Goal: Task Accomplishment & Management: Use online tool/utility

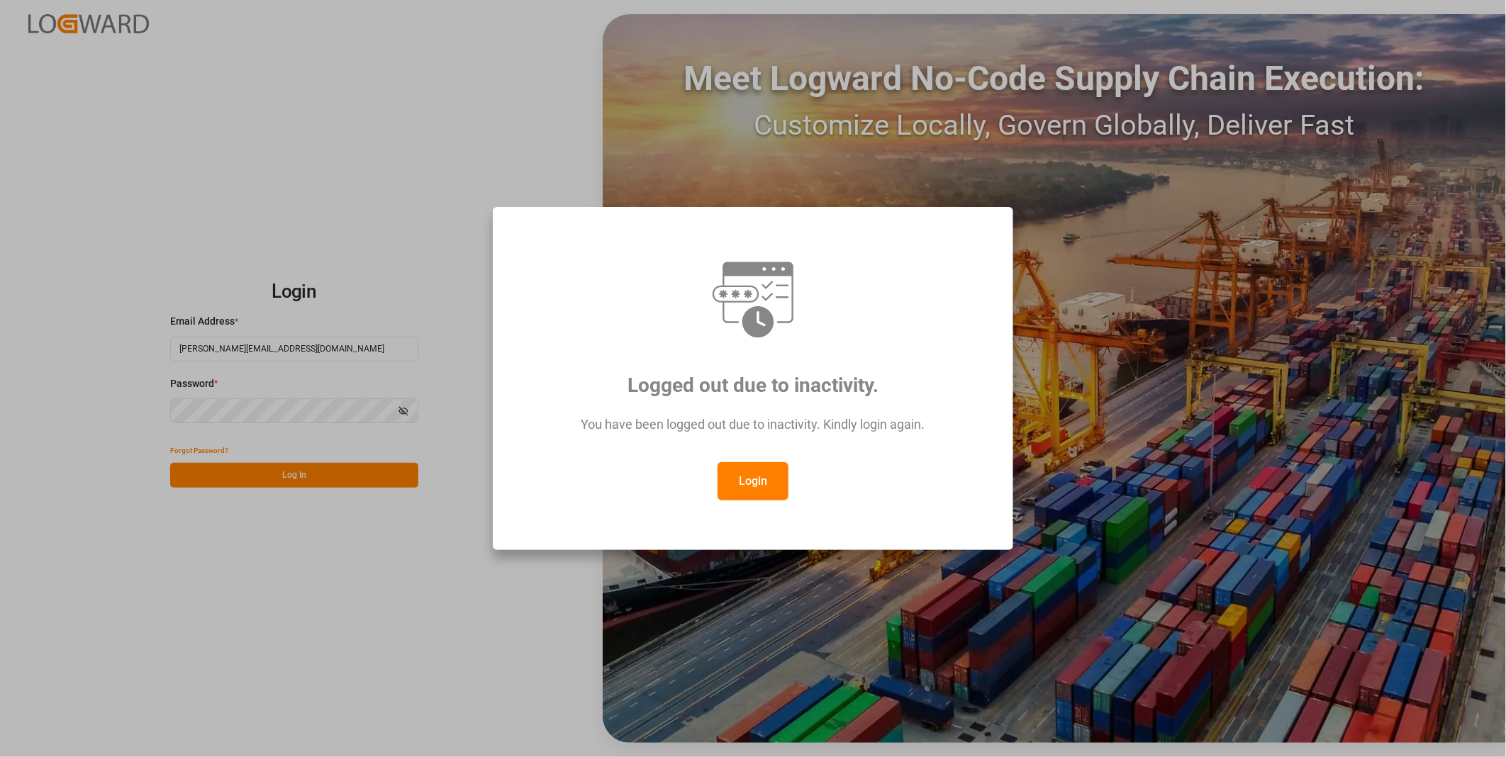
click at [769, 496] on button "Login" at bounding box center [752, 481] width 71 height 38
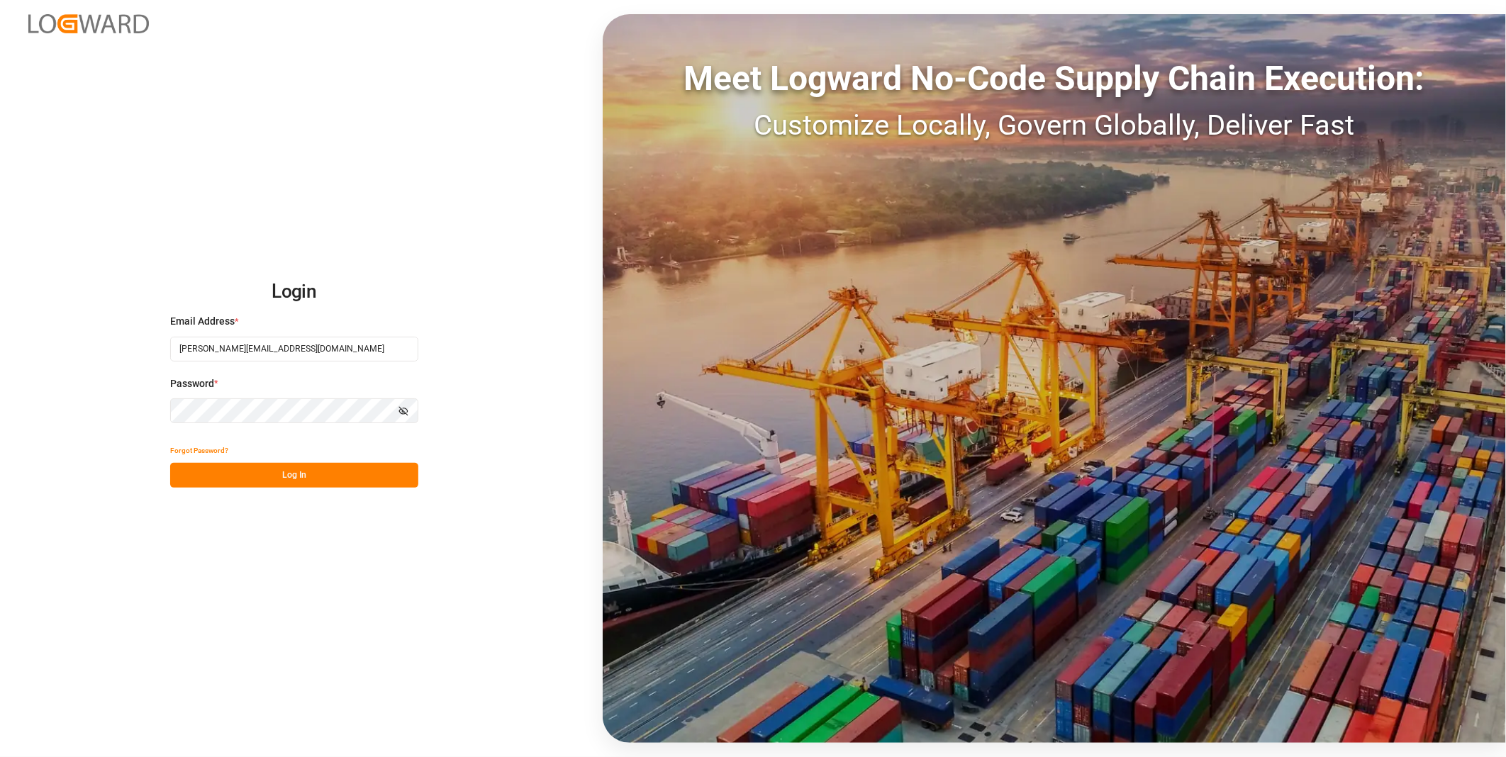
click at [314, 493] on div "Login Email Address * [PERSON_NAME][EMAIL_ADDRESS][DOMAIN_NAME] Password * Show…" at bounding box center [753, 378] width 1506 height 757
click at [313, 490] on div "Login Email Address * [PERSON_NAME][EMAIL_ADDRESS][DOMAIN_NAME] Password * Show…" at bounding box center [753, 378] width 1506 height 757
click at [352, 489] on div "Login Email Address * [PERSON_NAME][EMAIL_ADDRESS][DOMAIN_NAME] Password * Show…" at bounding box center [753, 378] width 1506 height 757
click at [370, 482] on button "Log In" at bounding box center [294, 475] width 248 height 25
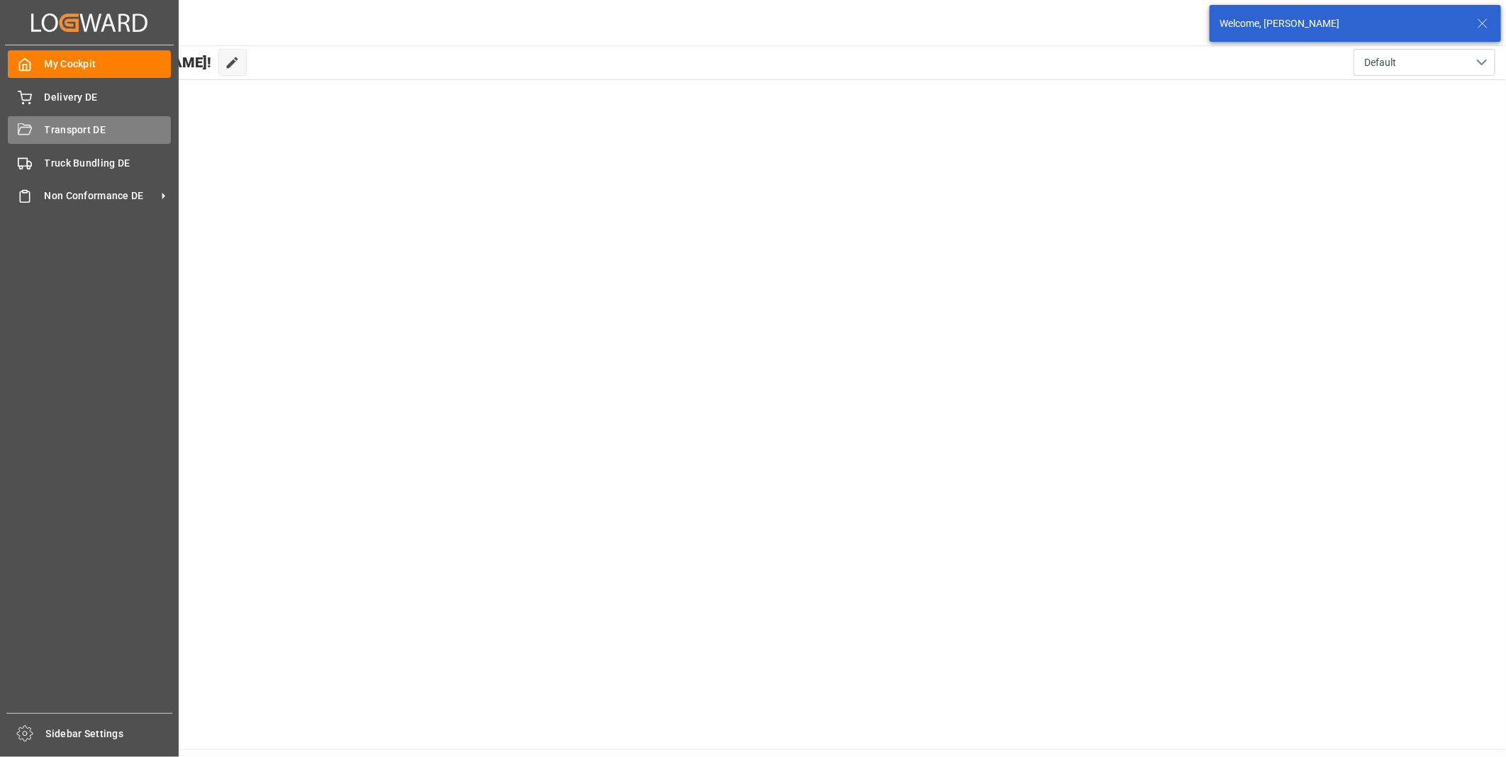
click at [30, 138] on div "Transport DE Transport DE" at bounding box center [89, 130] width 163 height 28
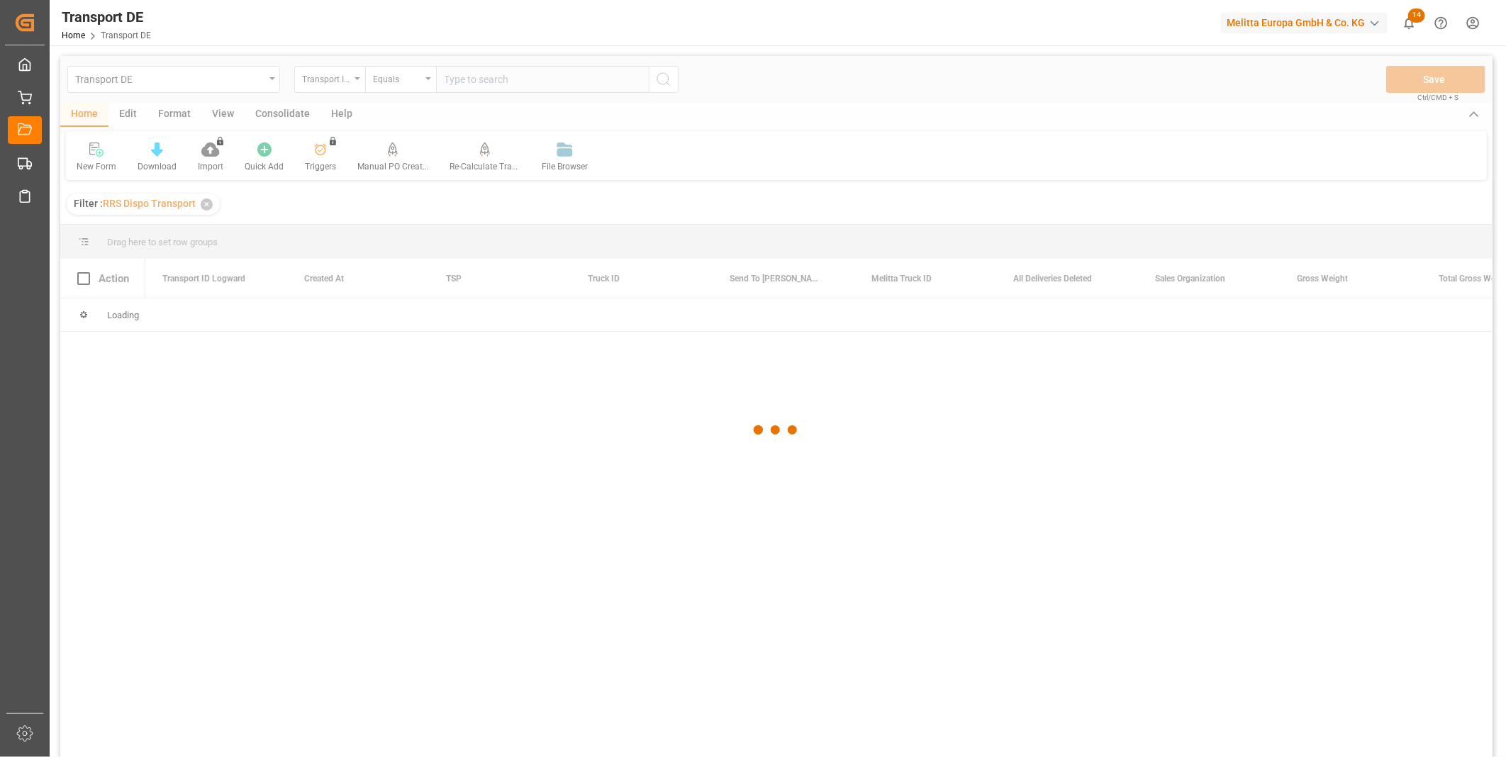
click at [267, 117] on div at bounding box center [776, 430] width 1432 height 749
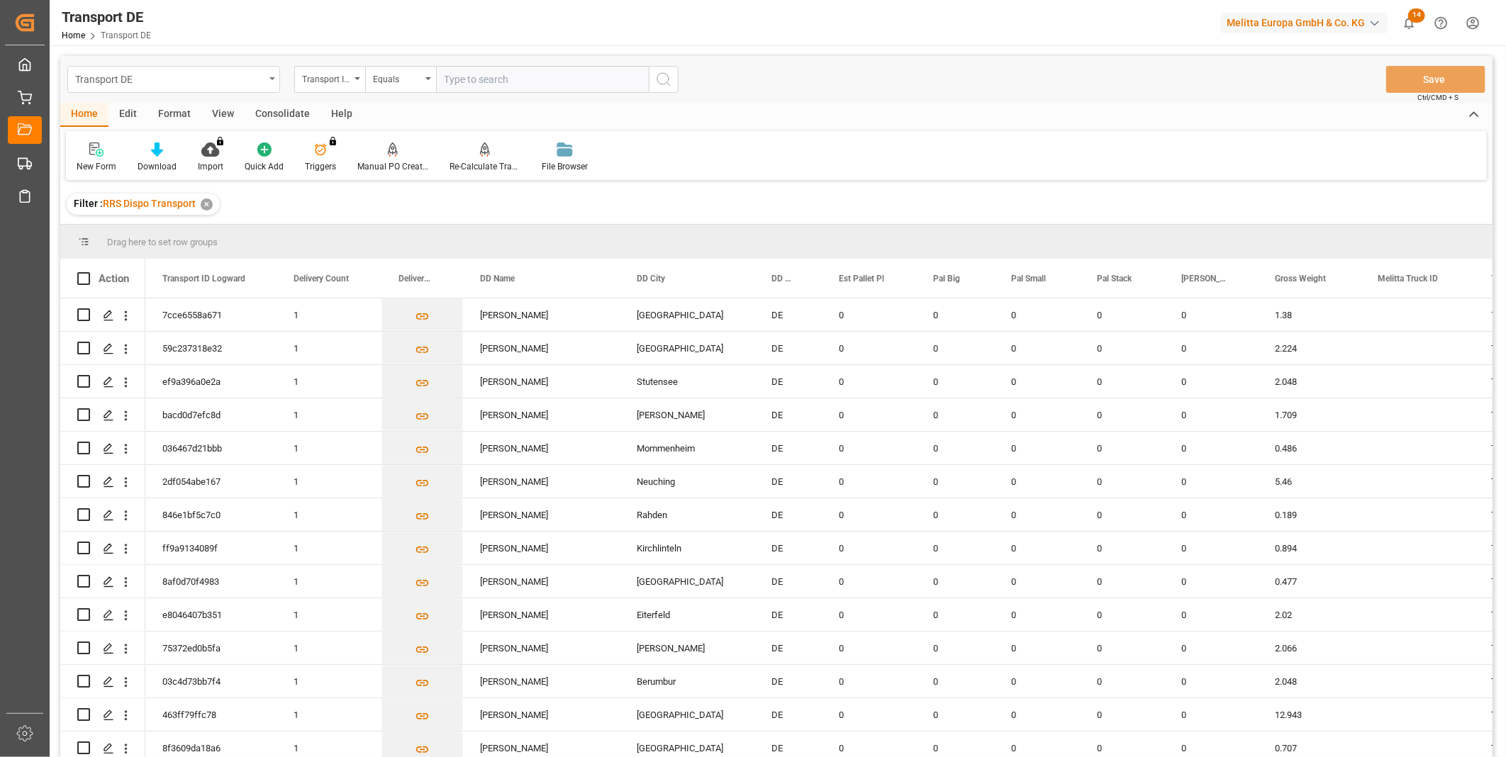
click at [242, 94] on div "Transport DE Transport ID Logward Equals Save Ctrl/CMD + S" at bounding box center [776, 79] width 1432 height 47
click at [254, 110] on div "Consolidate" at bounding box center [283, 115] width 76 height 24
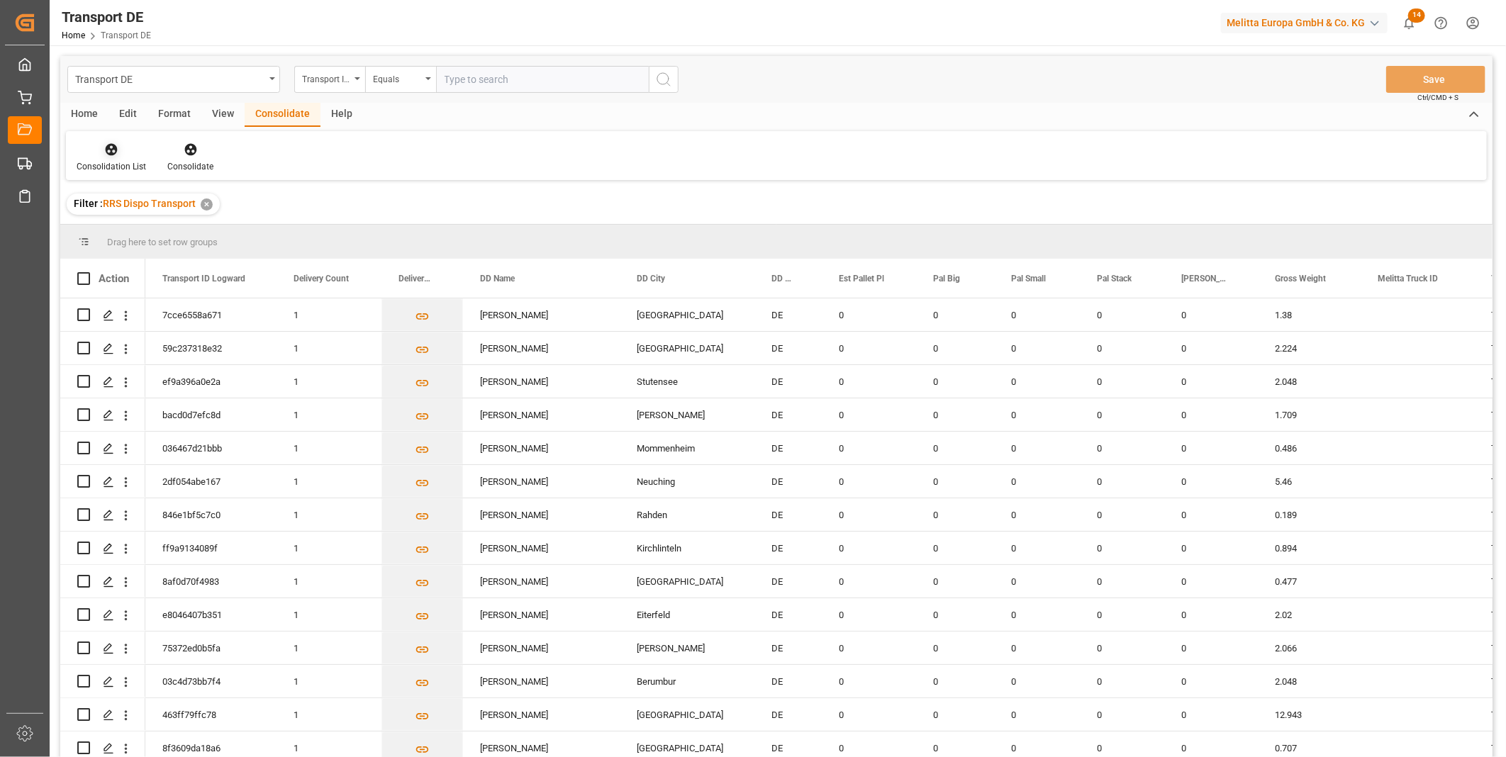
drag, startPoint x: 122, startPoint y: 131, endPoint x: 104, endPoint y: 150, distance: 26.6
click at [121, 133] on div "Consolidation List Consolidate" at bounding box center [776, 155] width 1421 height 49
click at [104, 152] on icon at bounding box center [111, 149] width 14 height 14
click at [173, 245] on div "Truck Bundling RRS Dispo Export" at bounding box center [188, 258] width 215 height 29
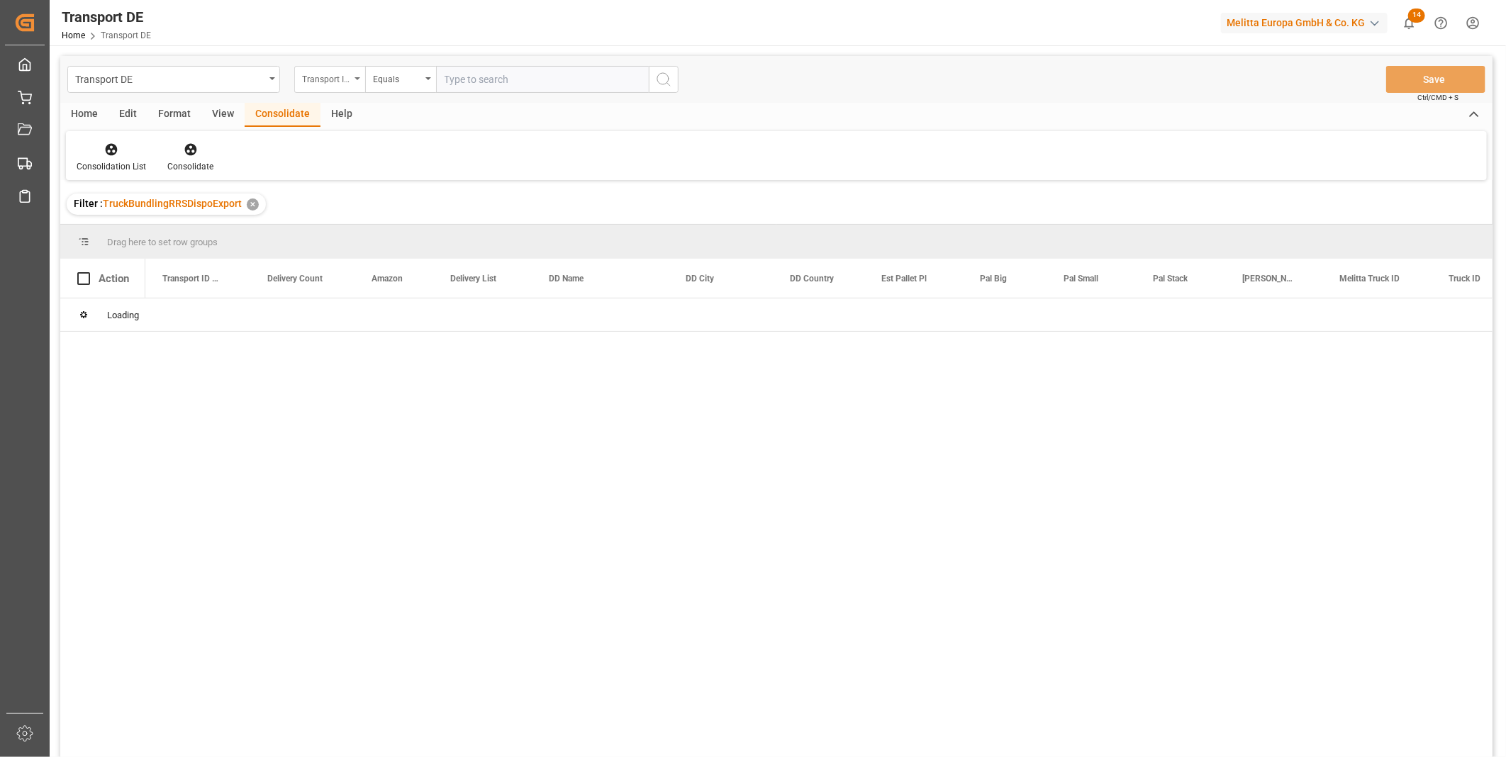
click at [336, 79] on div "Transport ID Logward" at bounding box center [326, 77] width 48 height 16
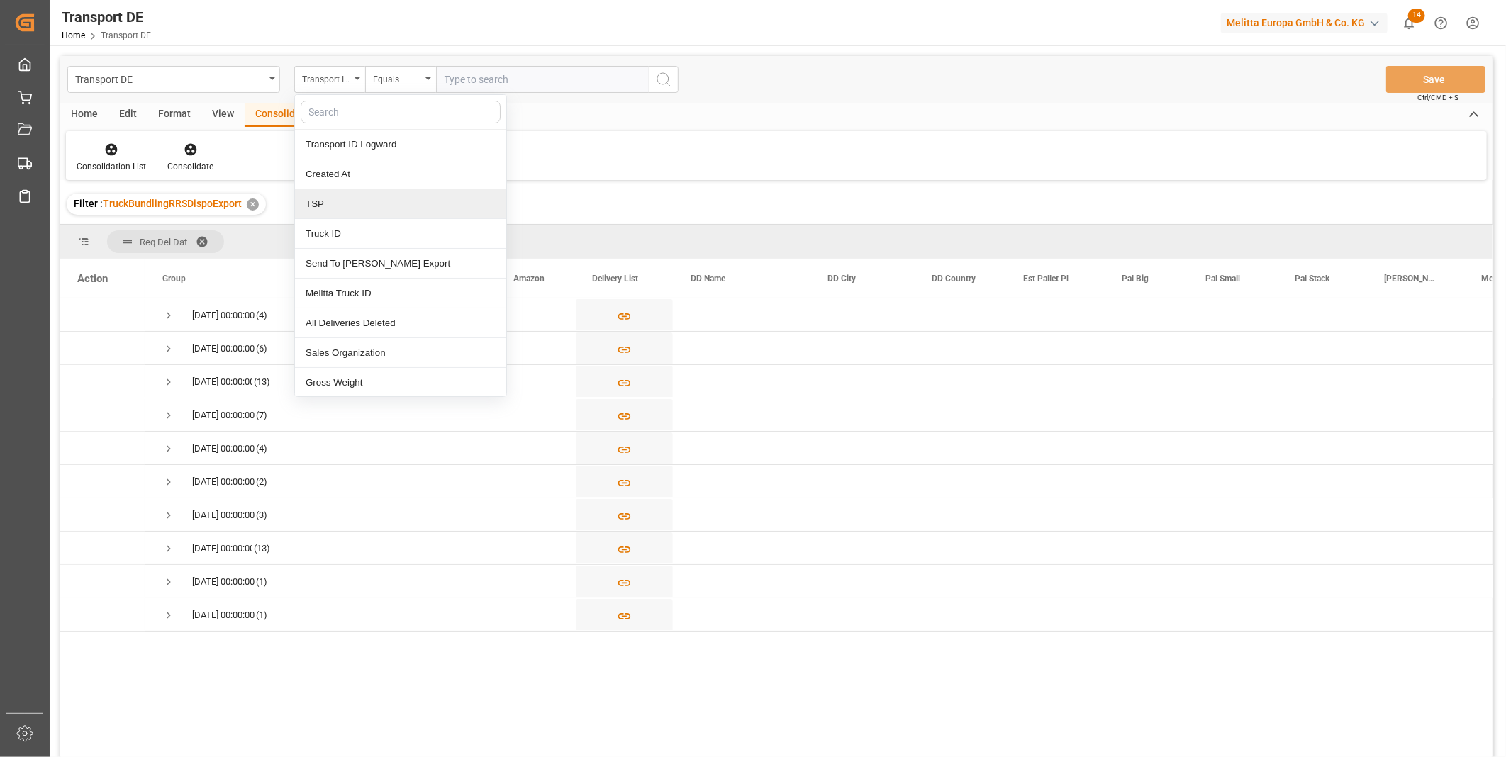
type input "r"
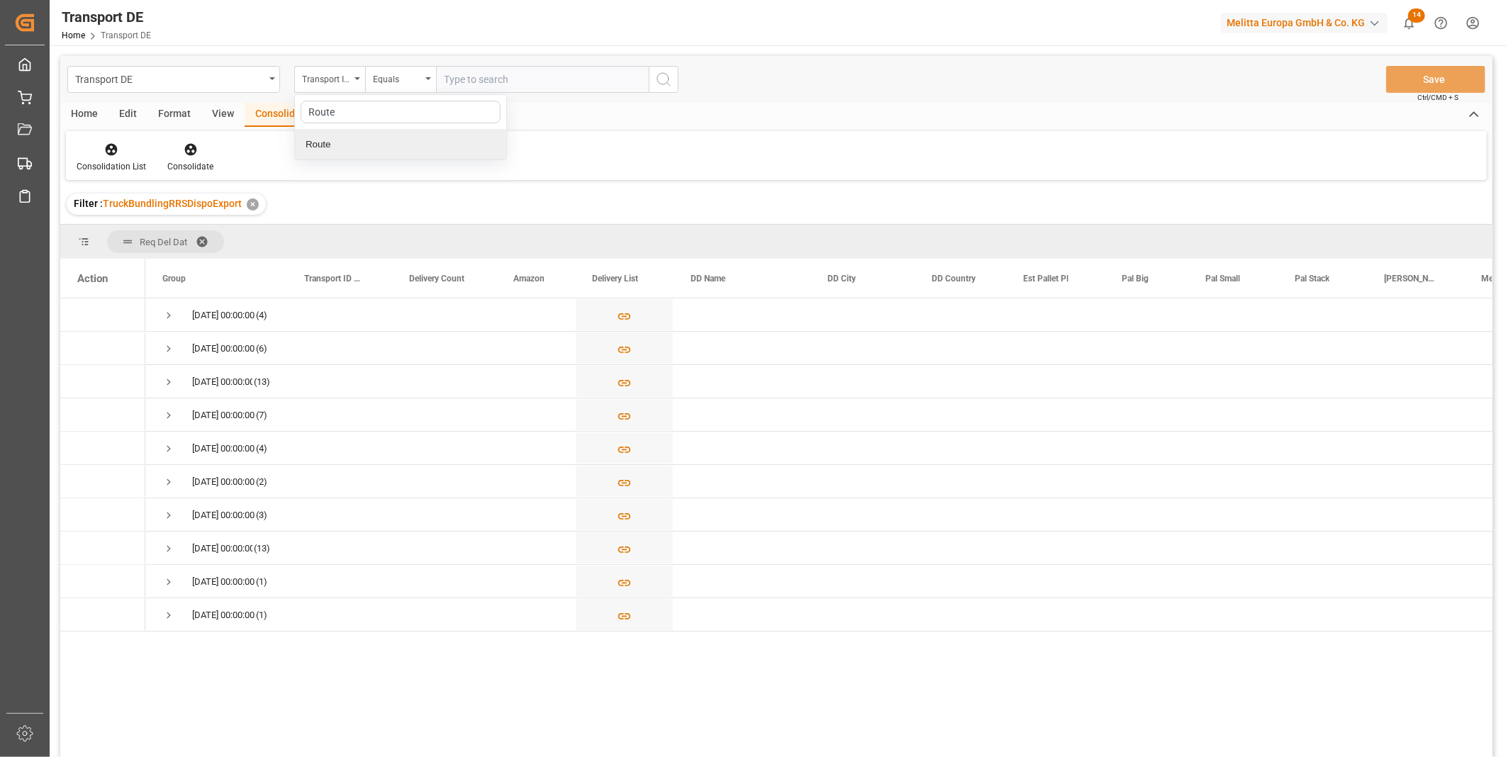
type input "Route"
click at [384, 123] on div at bounding box center [400, 112] width 211 height 35
click at [393, 95] on div at bounding box center [400, 112] width 211 height 35
click at [357, 115] on input "text" at bounding box center [401, 112] width 200 height 23
type input "Rou"
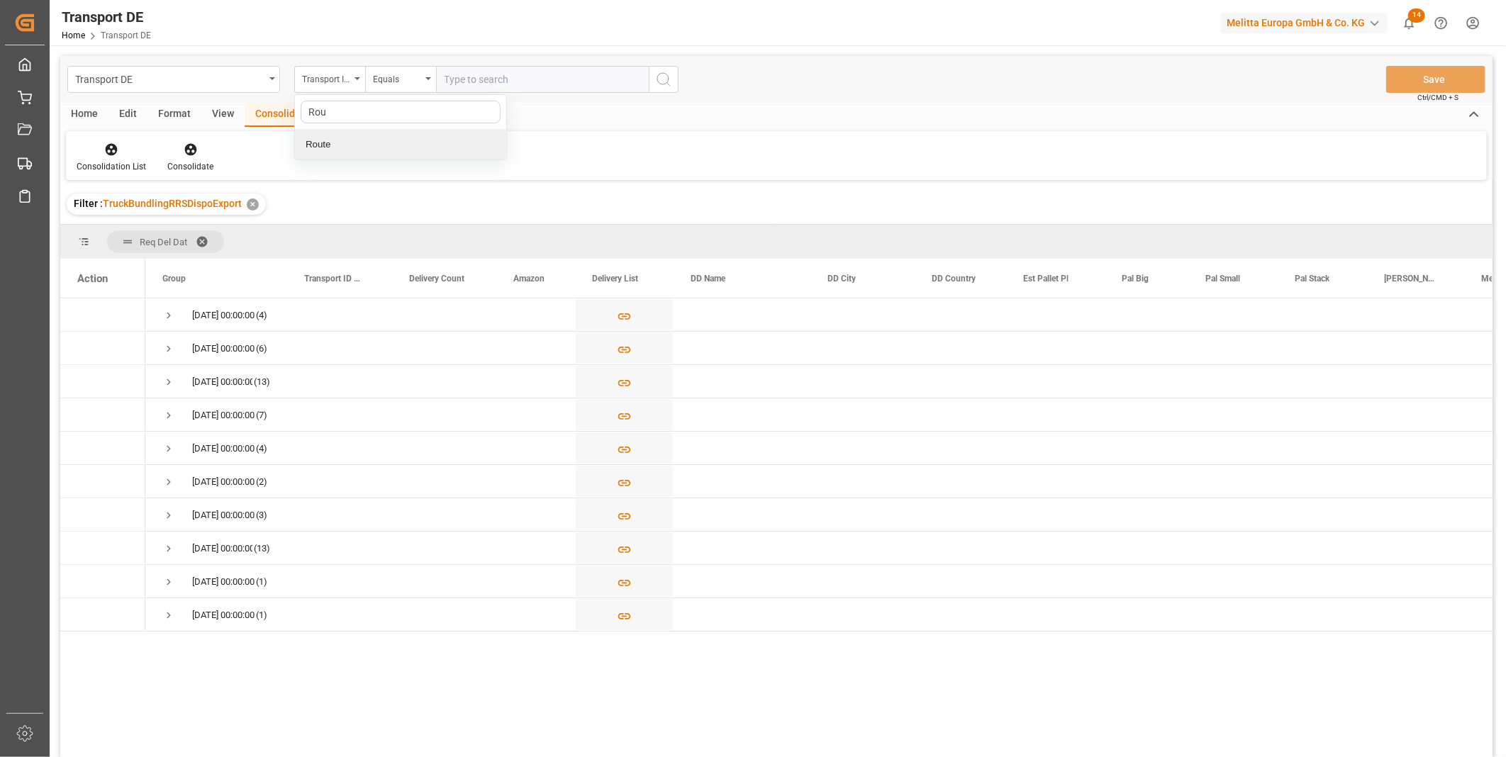
click at [330, 142] on div "Route" at bounding box center [400, 145] width 211 height 30
click at [385, 92] on div "Equals" at bounding box center [400, 79] width 71 height 27
click at [412, 223] on div "Starts with" at bounding box center [471, 234] width 211 height 30
type input "FR"
click at [654, 103] on div "Home Edit Format View Consolidate Help" at bounding box center [776, 115] width 1432 height 24
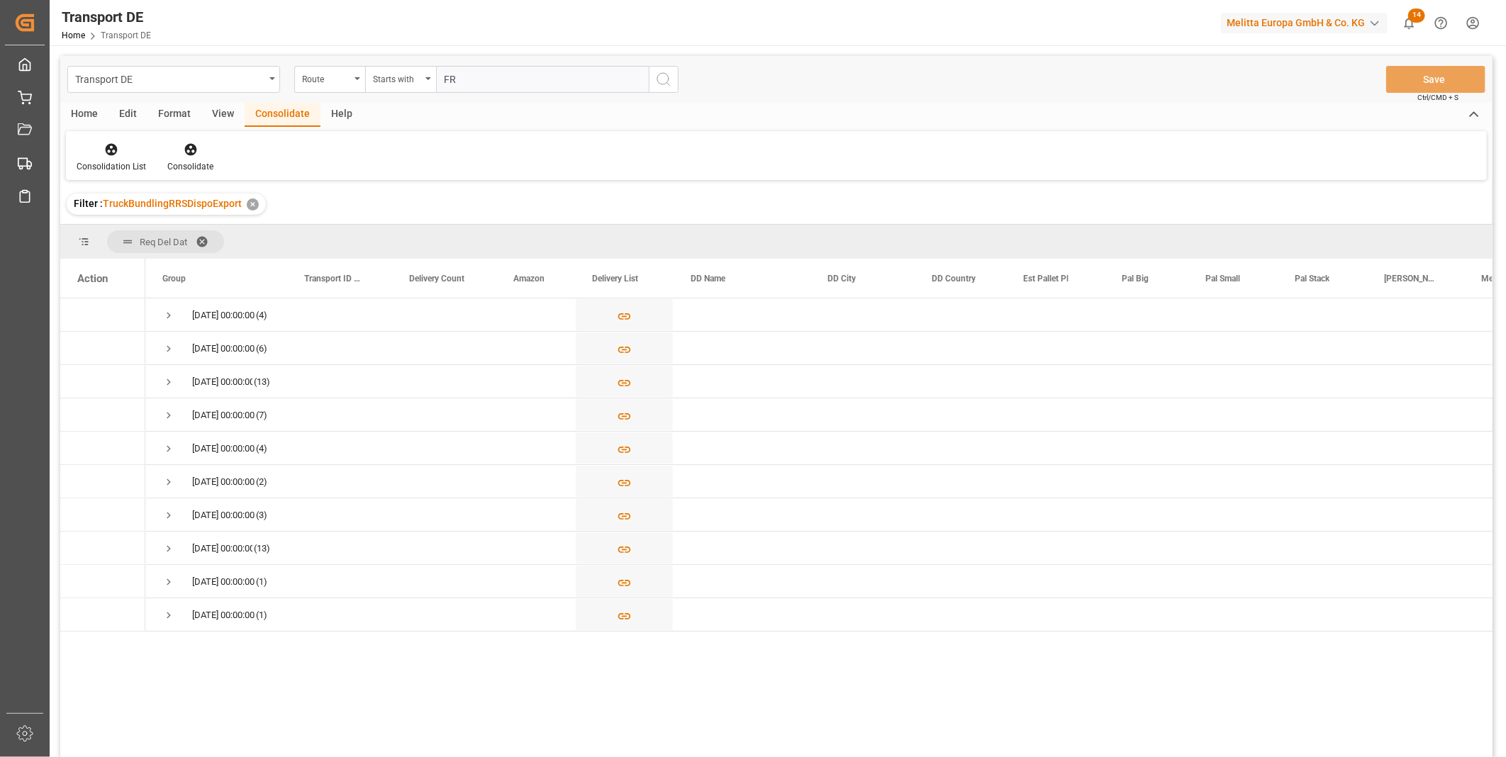
click at [664, 83] on icon "search button" at bounding box center [663, 79] width 17 height 17
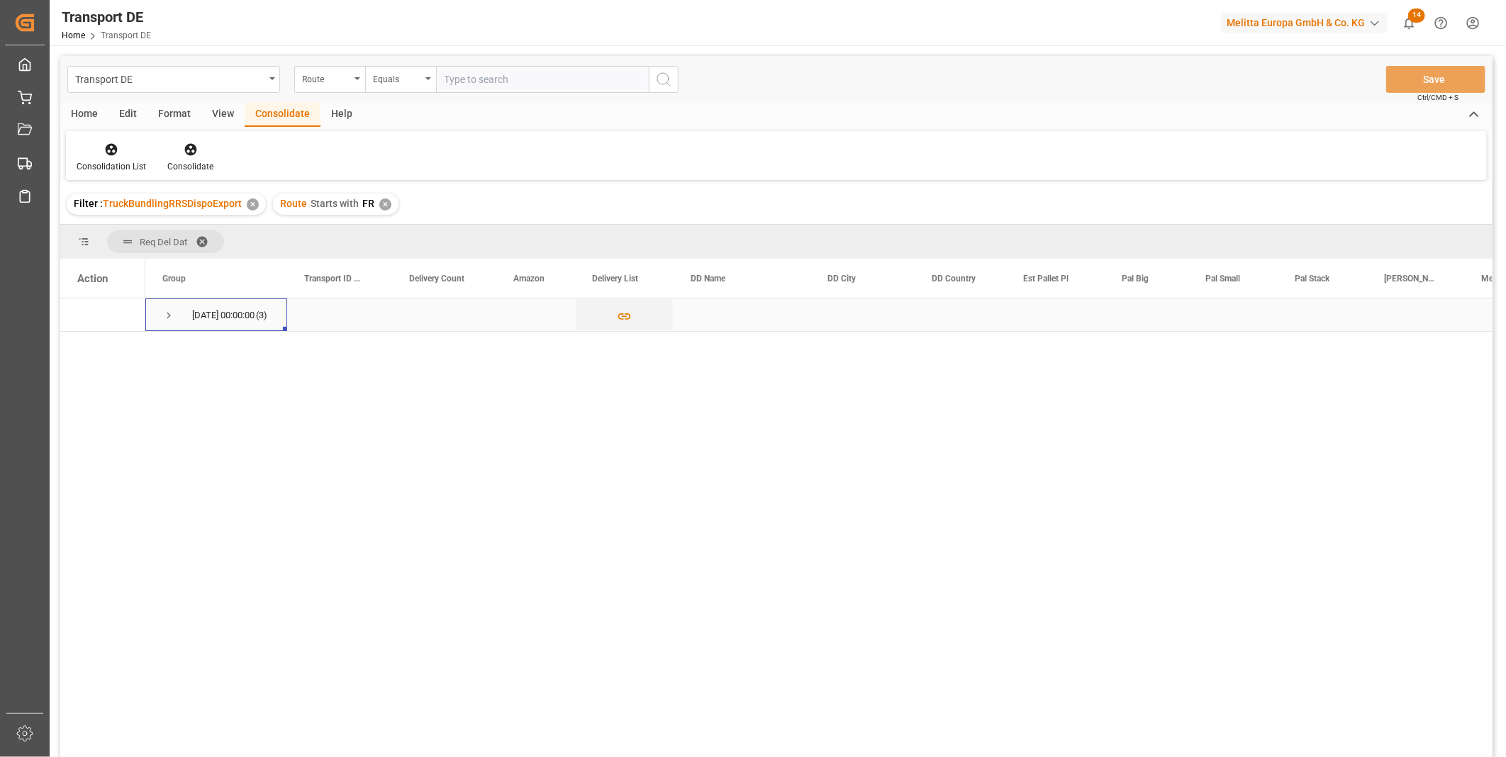
click at [155, 311] on div "[DATE] 00:00:00 (3)" at bounding box center [216, 314] width 142 height 33
click at [170, 314] on span "Press SPACE to select this row." at bounding box center [168, 315] width 13 height 13
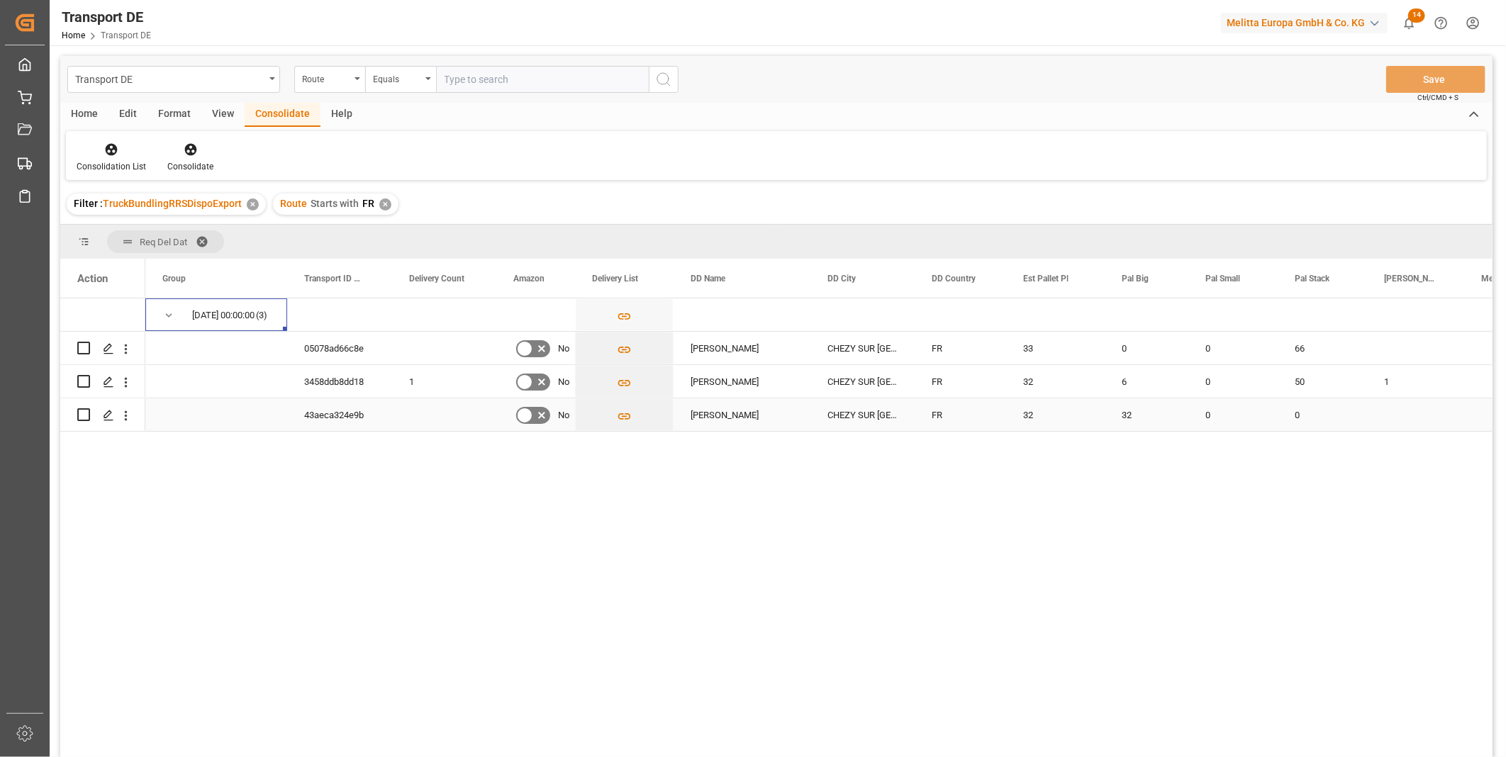
click at [85, 415] on input "Press Space to toggle row selection (unchecked)" at bounding box center [83, 414] width 13 height 13
checkbox input "true"
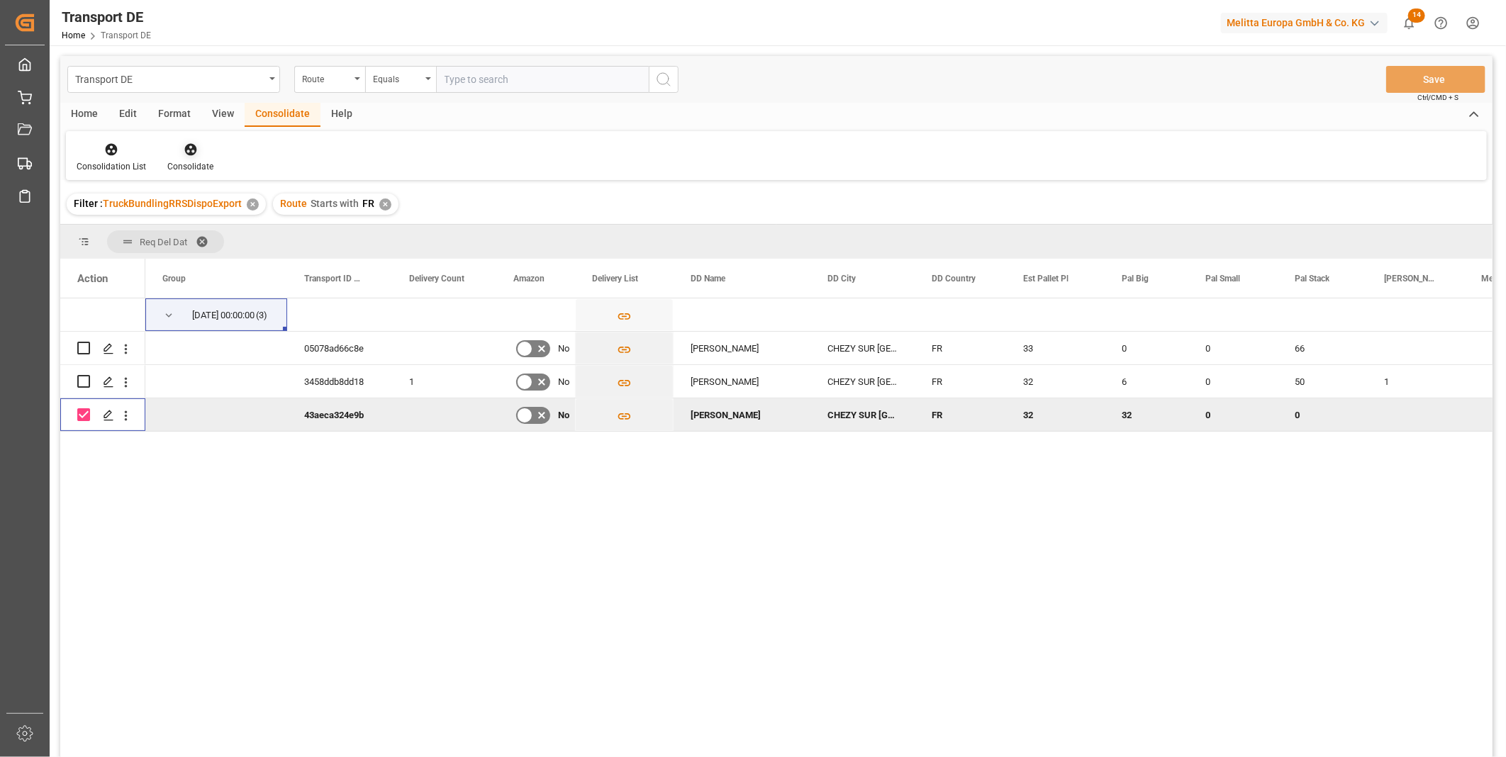
click at [193, 159] on div "Consolidate" at bounding box center [190, 157] width 67 height 31
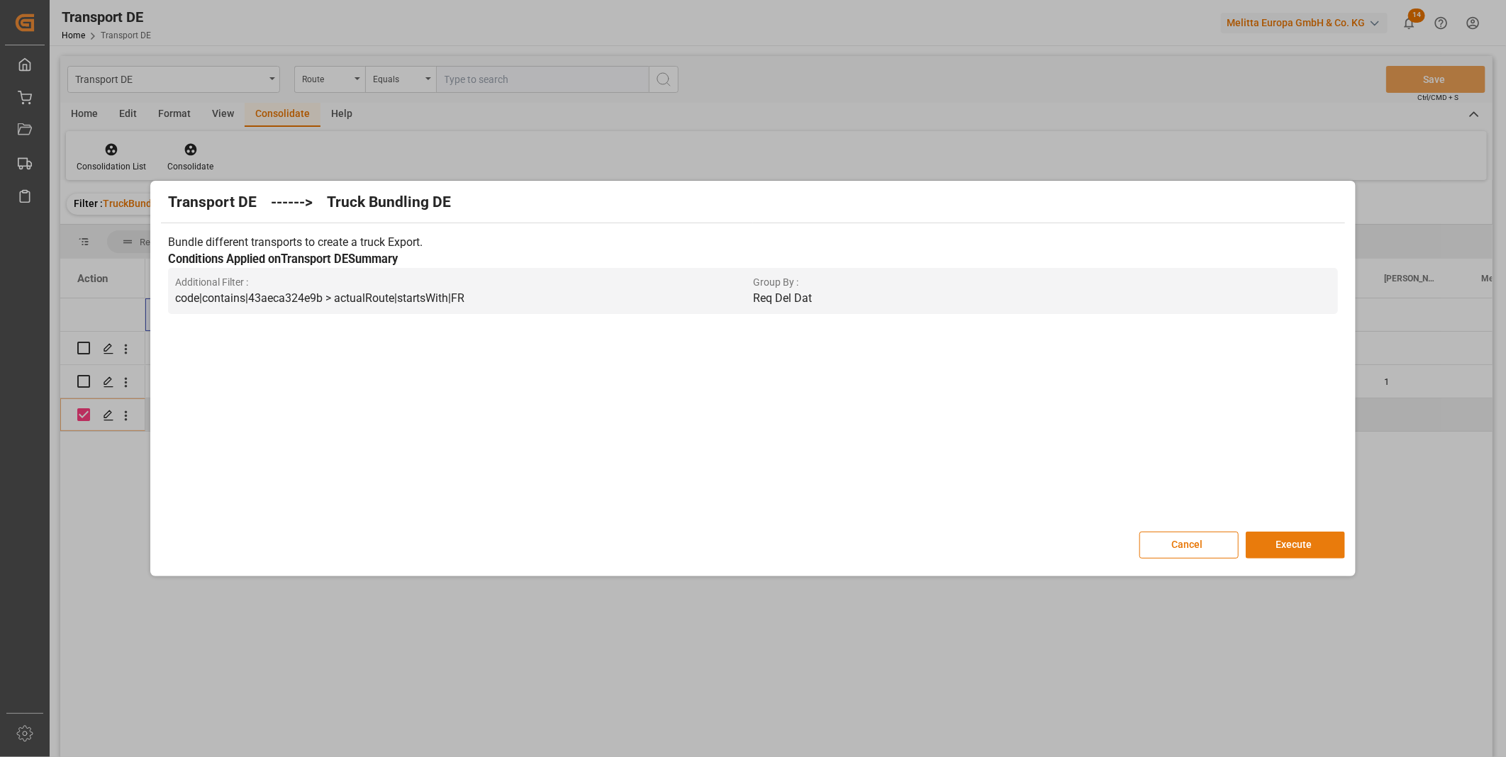
click at [1297, 557] on button "Execute" at bounding box center [1295, 545] width 99 height 27
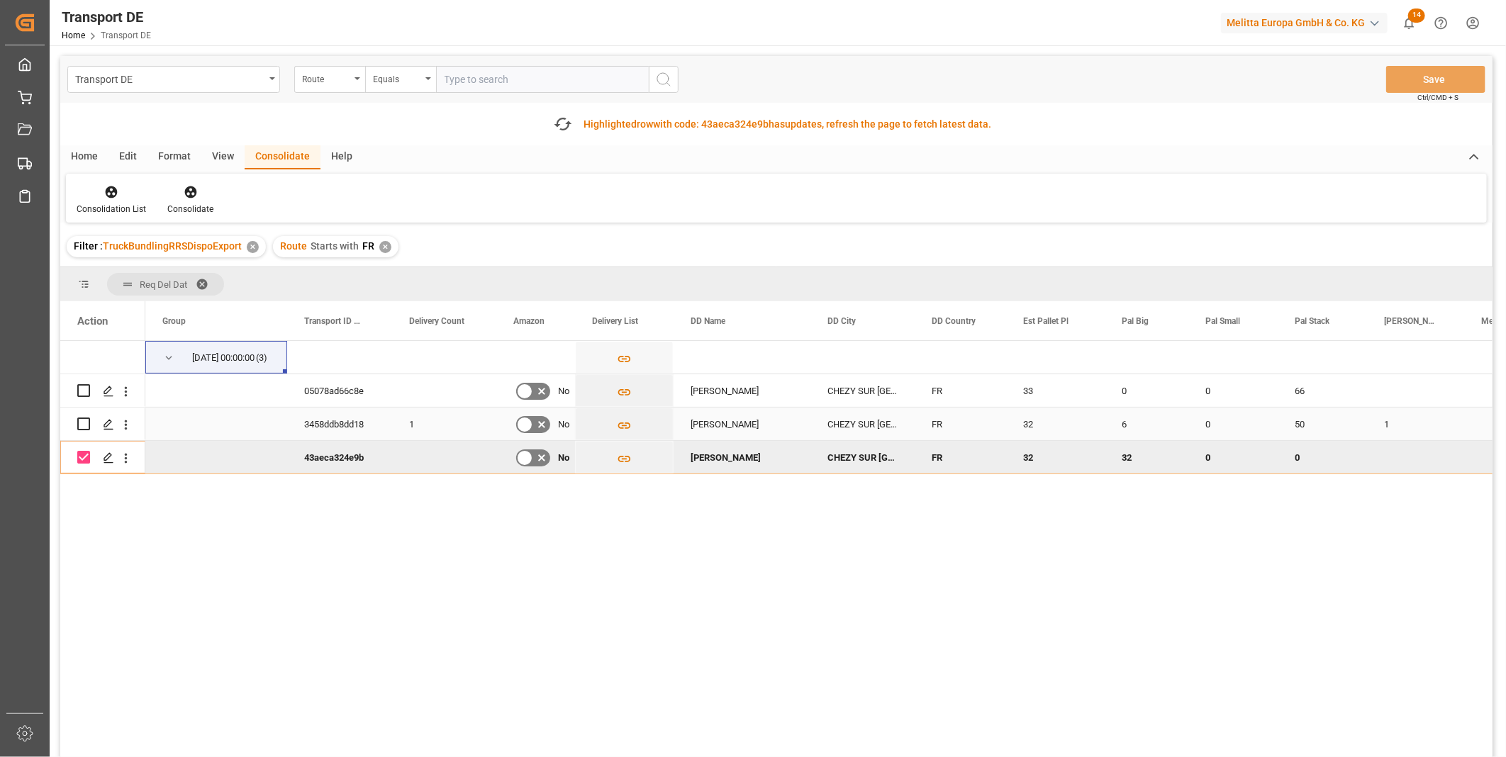
click at [84, 423] on input "Press Space to toggle row selection (unchecked)" at bounding box center [83, 424] width 13 height 13
checkbox input "true"
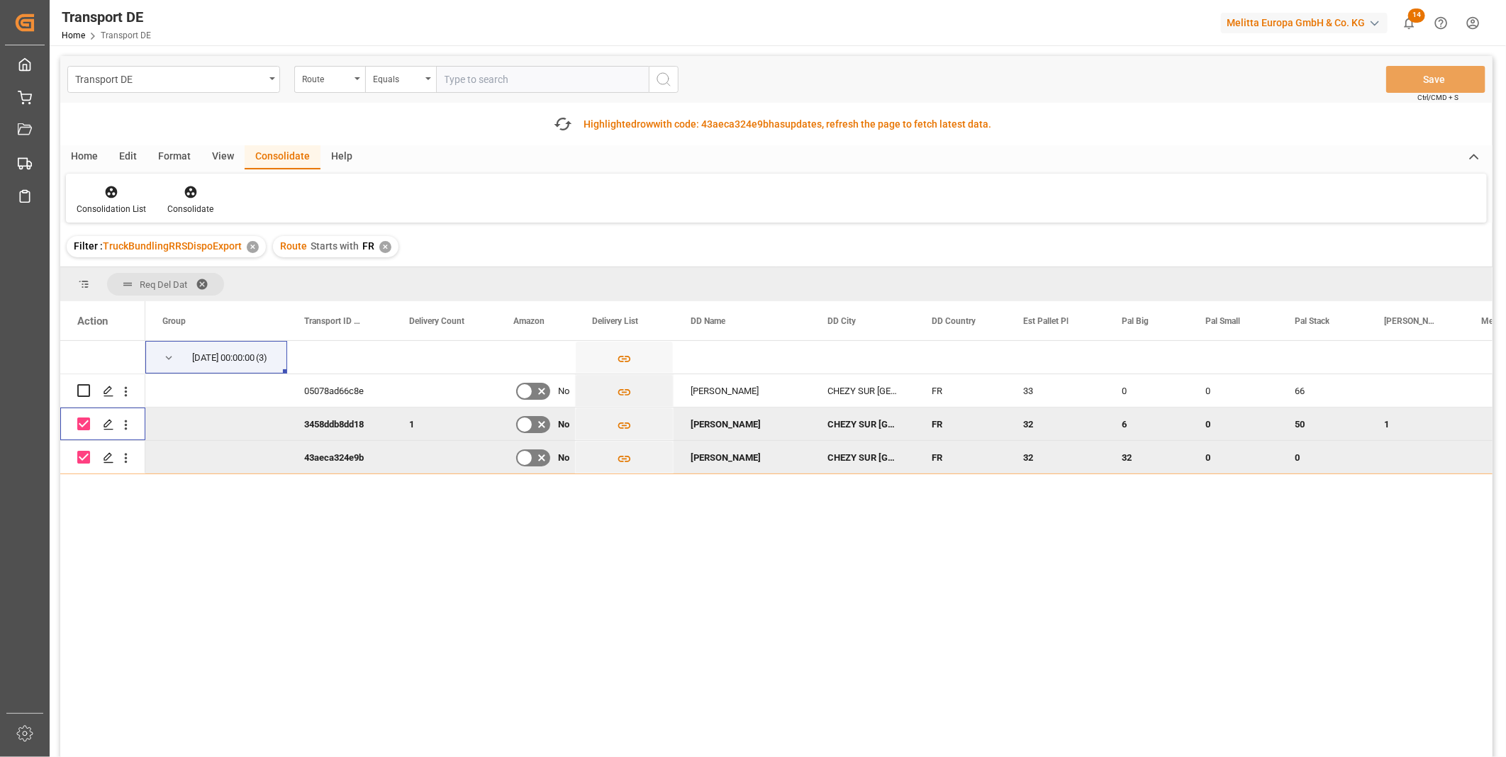
click at [85, 464] on div "Press SPACE to deselect this row." at bounding box center [83, 457] width 13 height 33
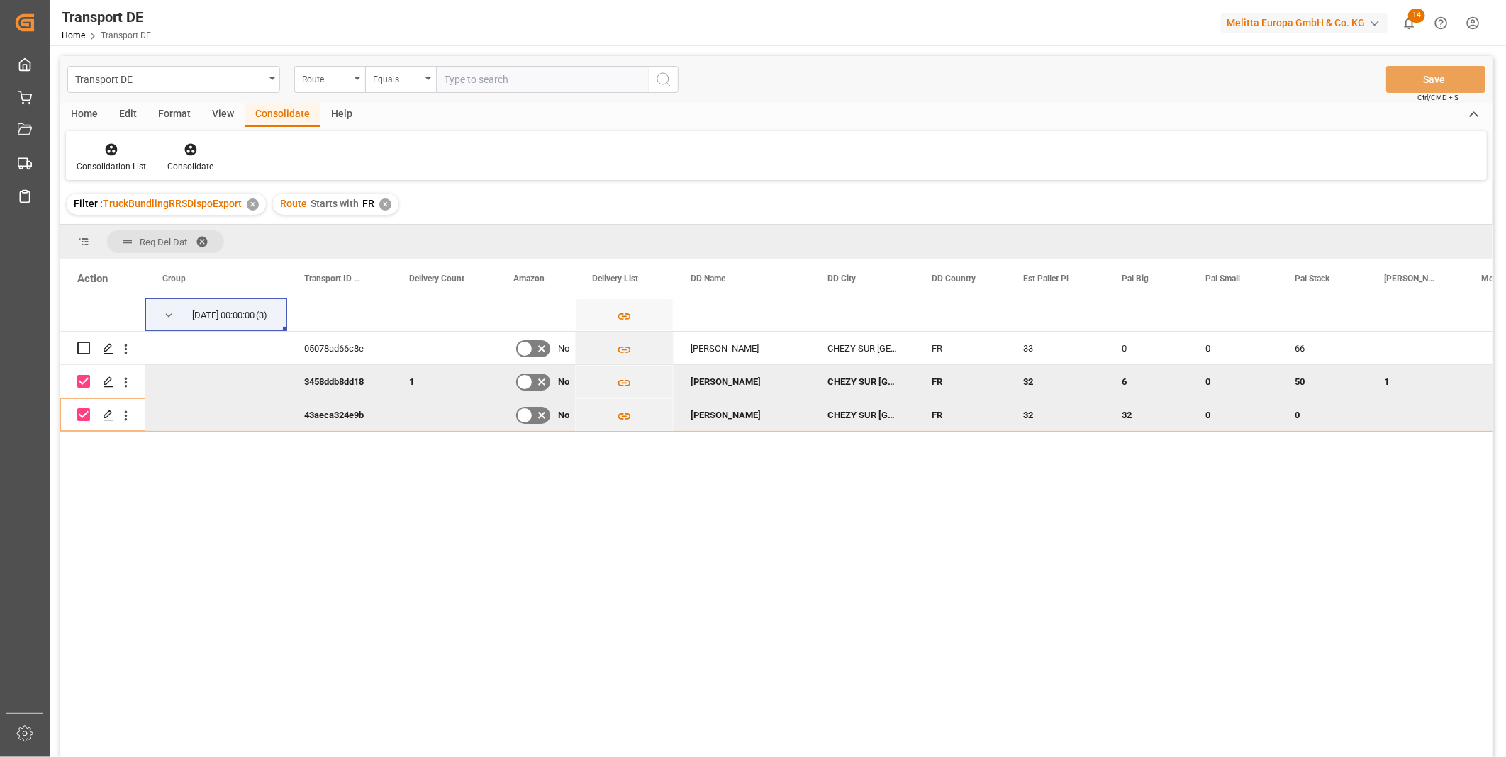
click at [85, 459] on div "[DATE] 00:00:00 (3) 05078ad66c8e No MELITTA FRANCE CHEZY SUR MARNE FR 33 0 0 66…" at bounding box center [776, 529] width 1432 height 463
click at [86, 423] on div "Press SPACE to deselect this row." at bounding box center [83, 414] width 13 height 33
click at [84, 415] on input "Press Space to toggle row selection (checked)" at bounding box center [83, 414] width 13 height 13
checkbox input "false"
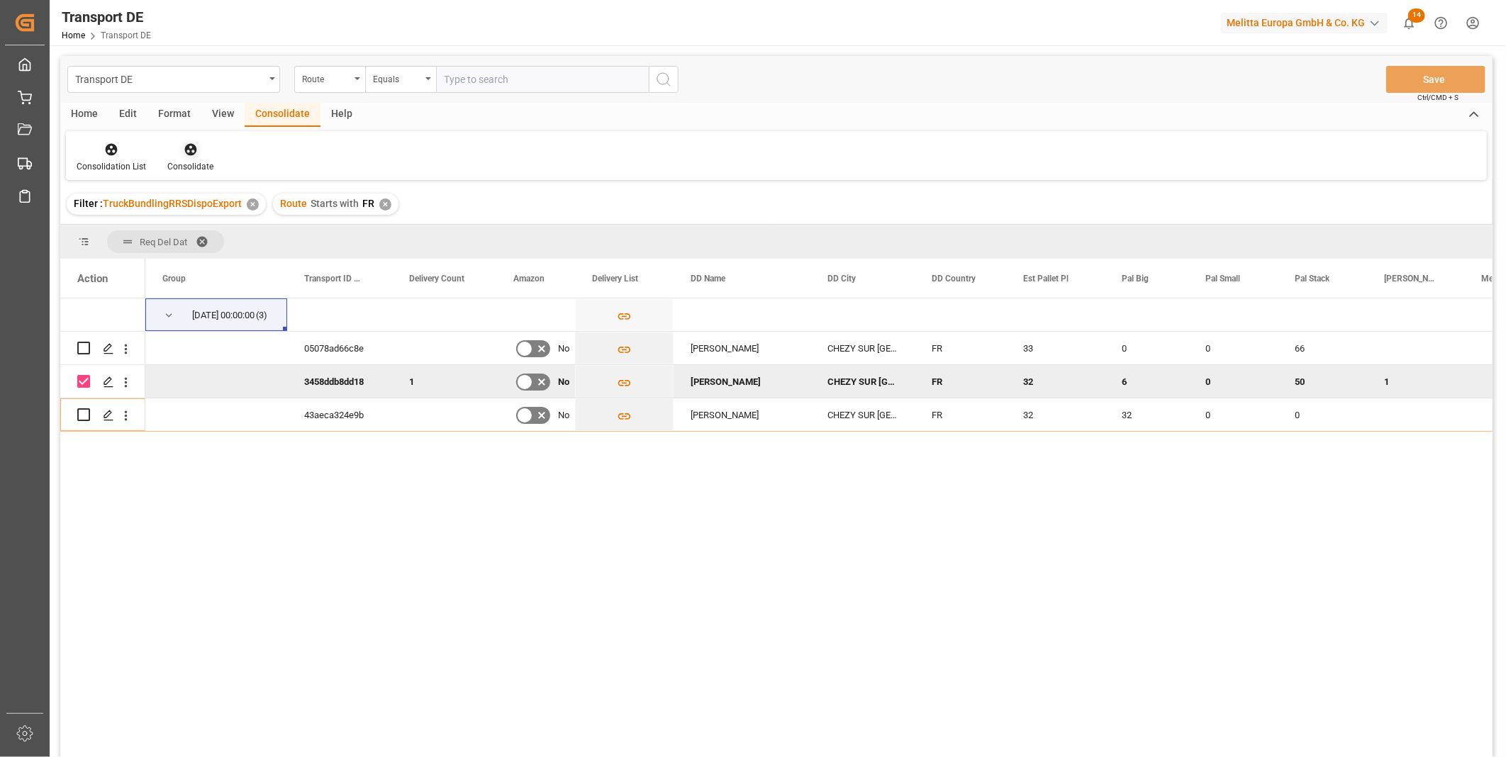
click at [201, 160] on div "Consolidate" at bounding box center [190, 166] width 46 height 13
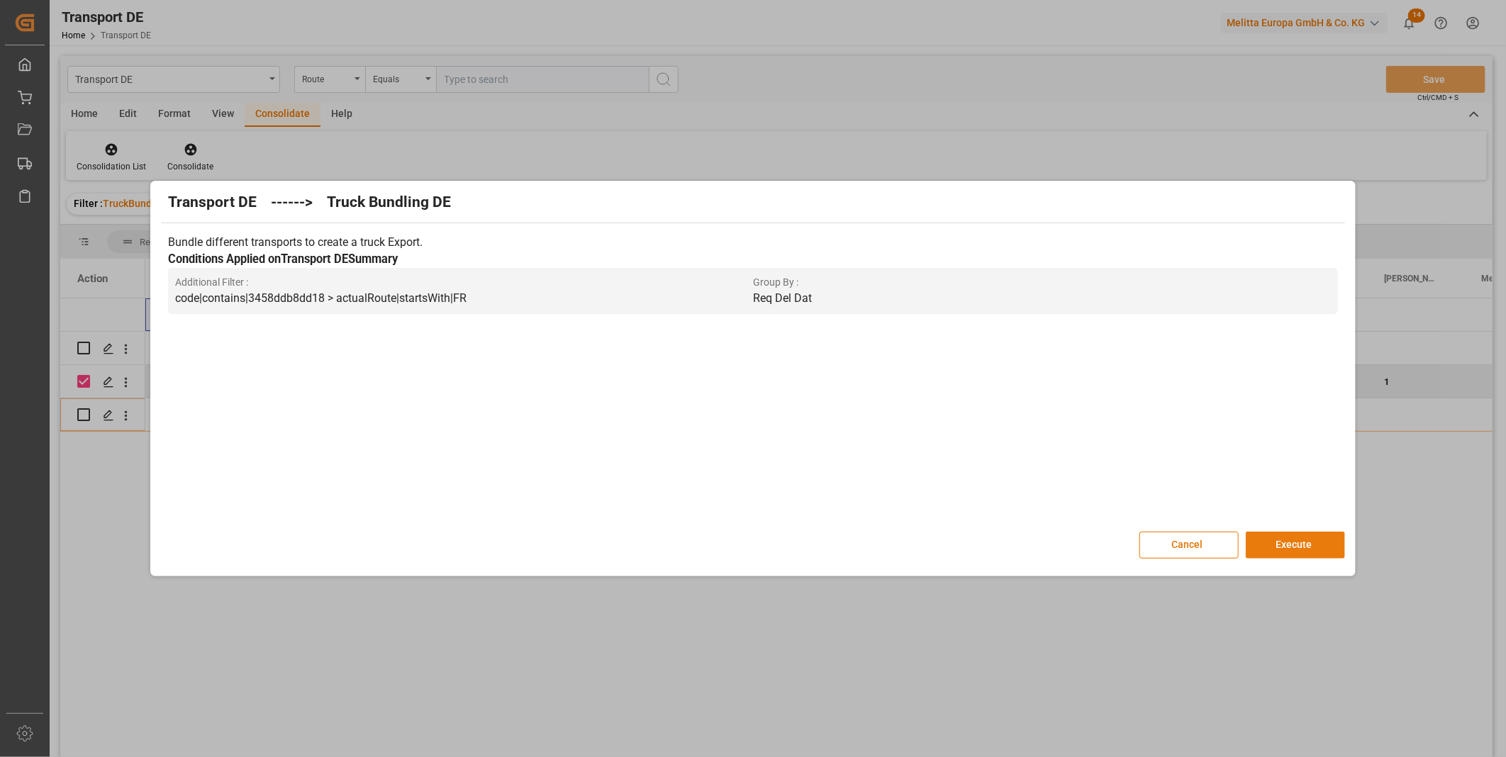
click at [1312, 549] on button "Execute" at bounding box center [1295, 545] width 99 height 27
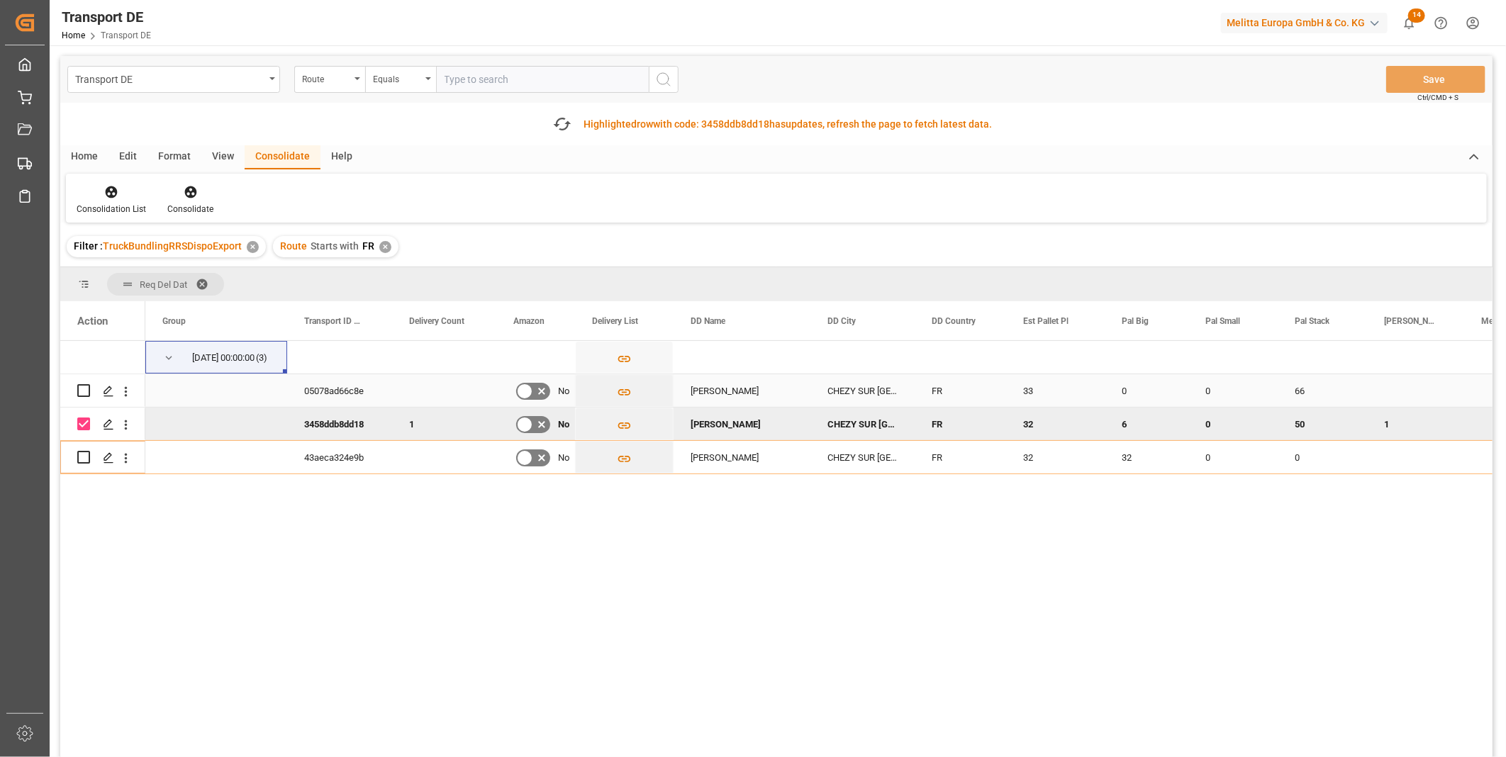
click at [89, 391] on input "Press Space to toggle row selection (unchecked)" at bounding box center [83, 390] width 13 height 13
checkbox input "true"
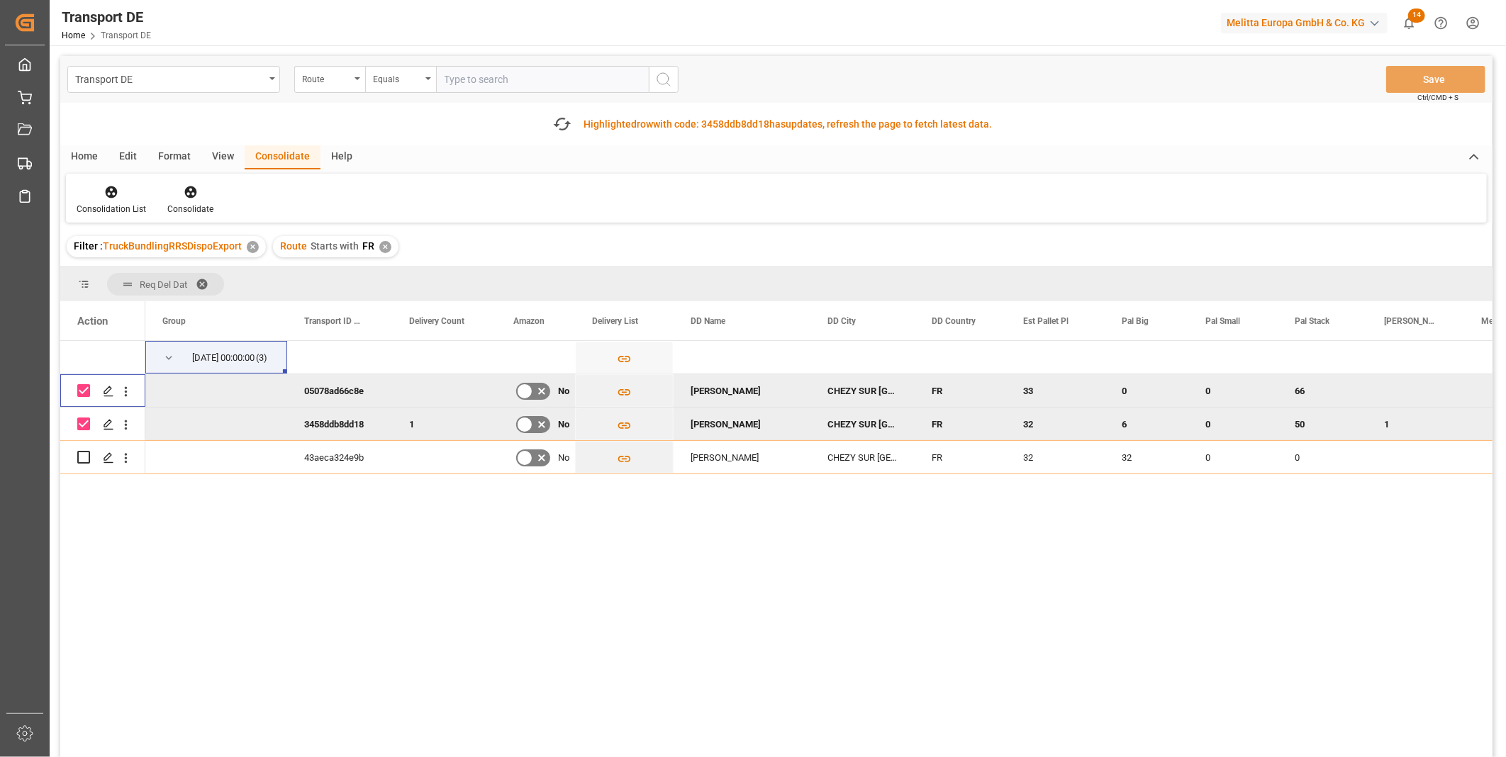
click at [86, 420] on input "Press Space to toggle row selection (checked)" at bounding box center [83, 424] width 13 height 13
checkbox input "false"
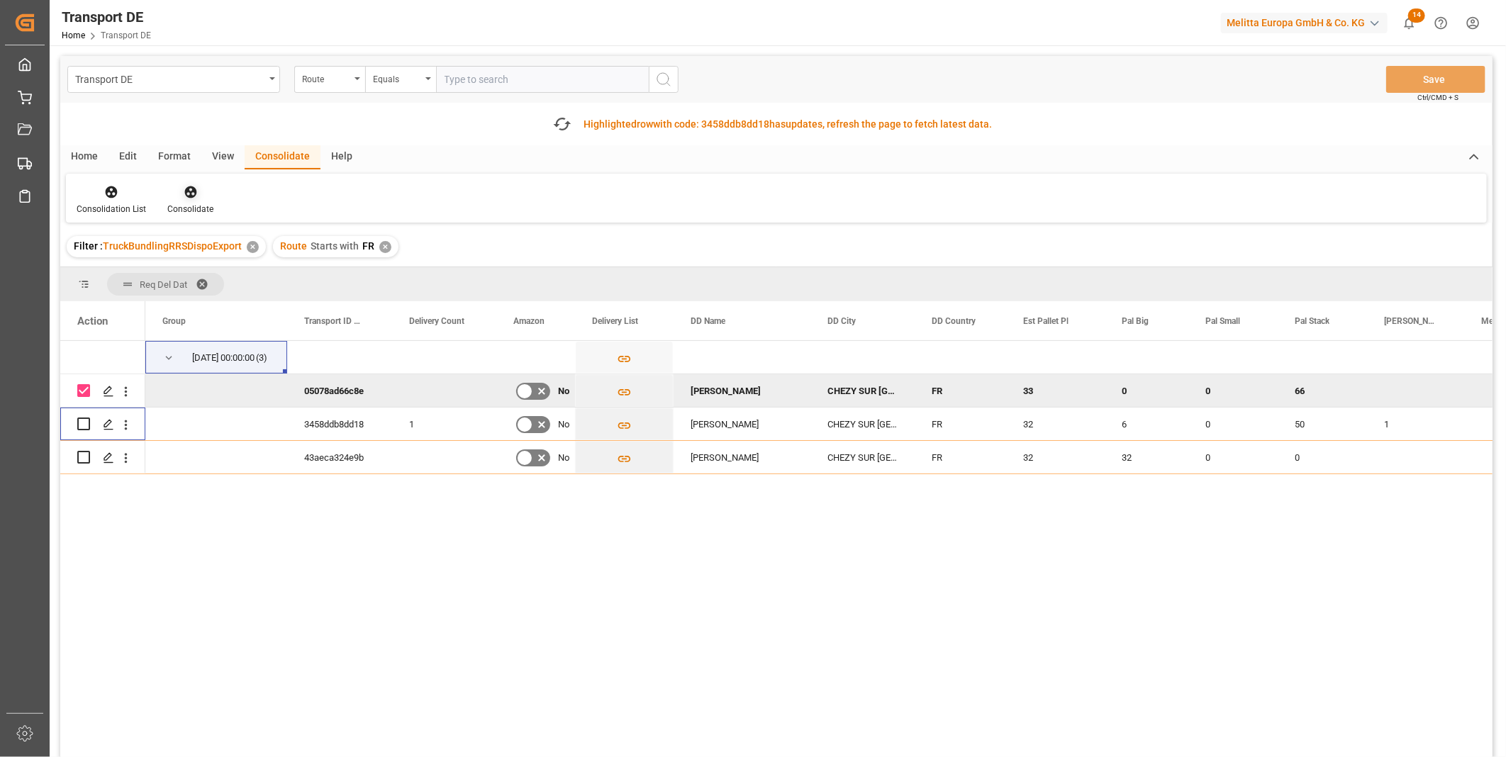
click at [189, 196] on icon at bounding box center [190, 192] width 12 height 12
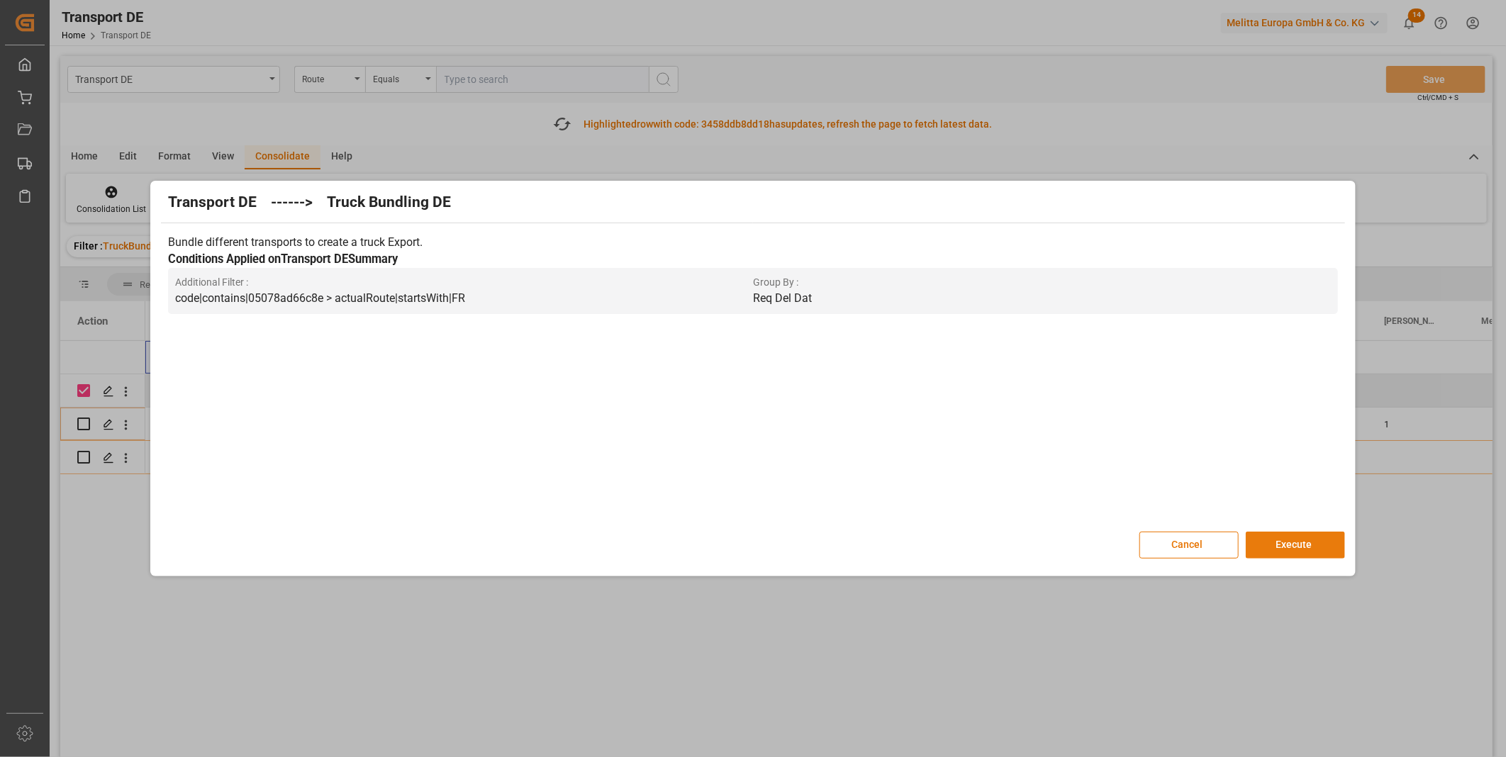
click at [1280, 549] on button "Execute" at bounding box center [1295, 545] width 99 height 27
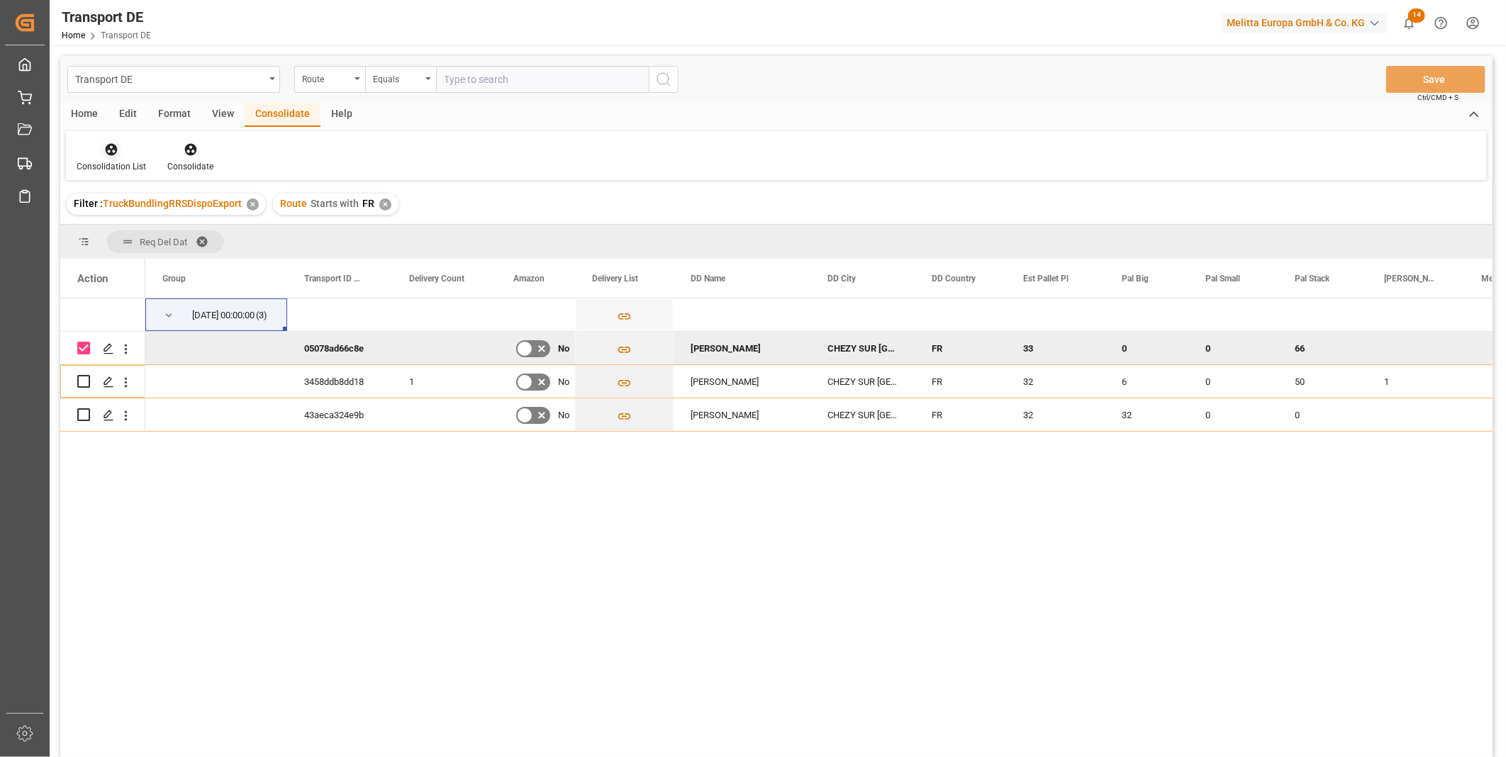
click at [113, 170] on div "Consolidation List" at bounding box center [111, 166] width 69 height 13
click at [149, 254] on div "Transport DE Route Equals Save Ctrl/CMD + S Home Edit Format View Consolidate H…" at bounding box center [776, 425] width 1432 height 739
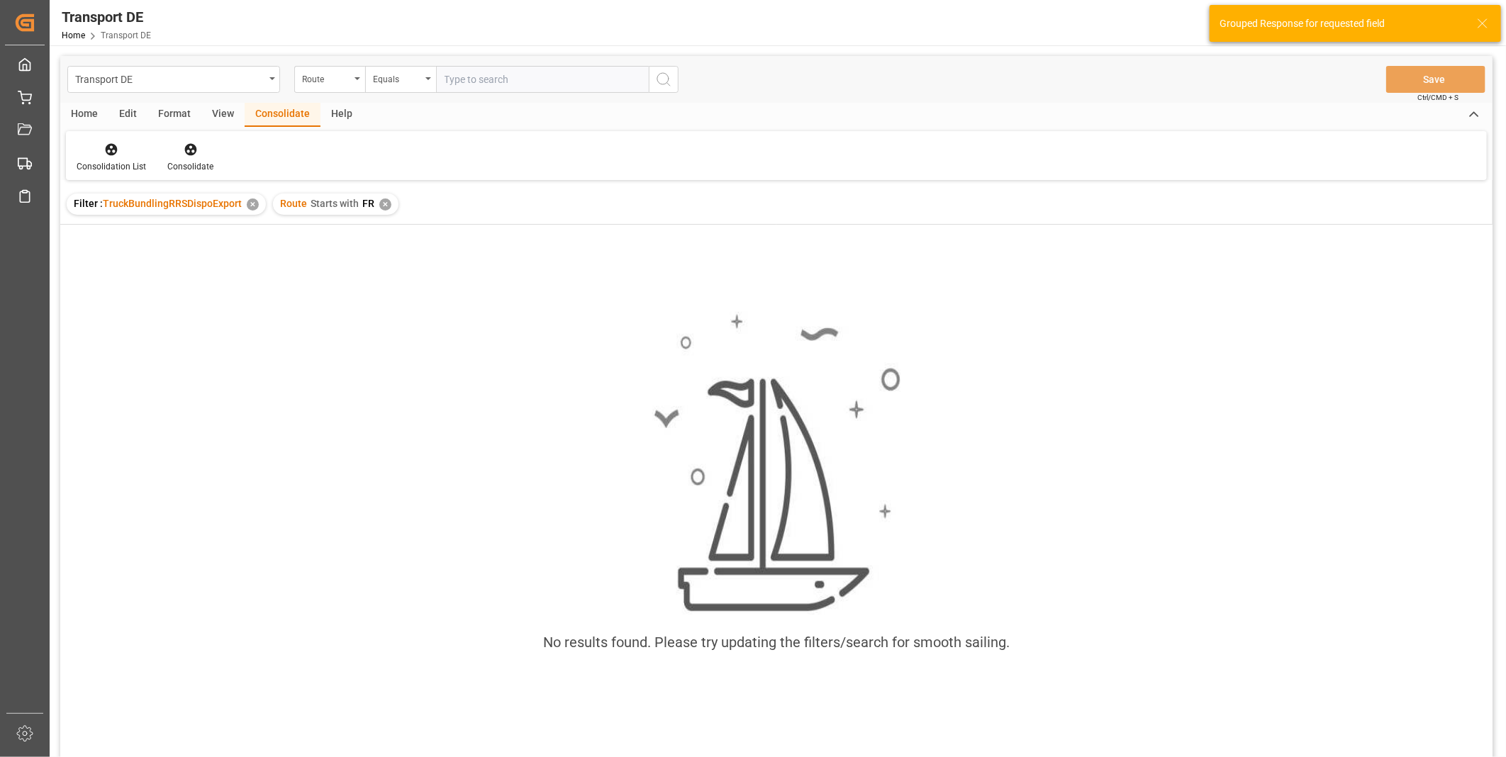
click at [383, 209] on div "Route Starts with FR ✕" at bounding box center [335, 204] width 125 height 21
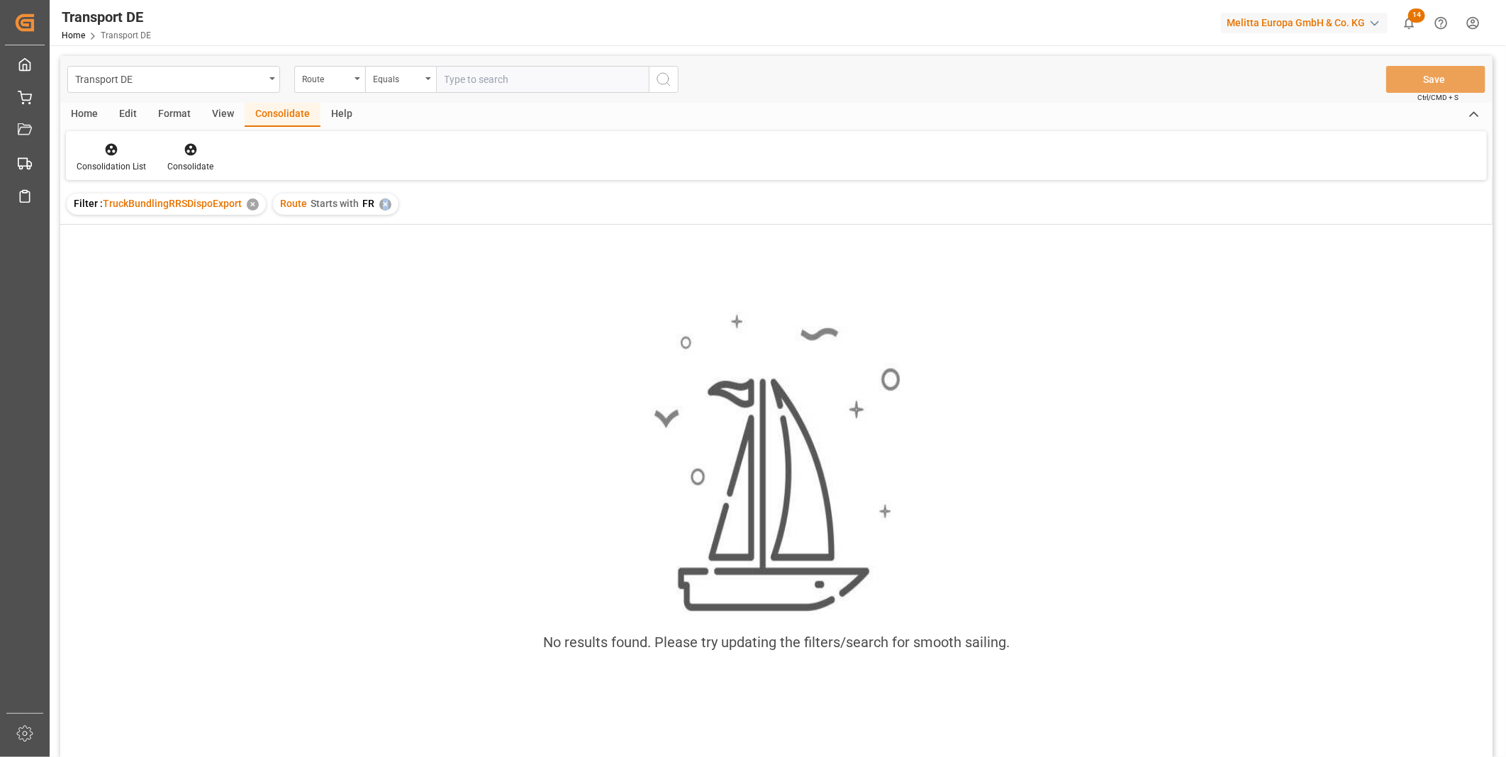
click at [391, 203] on div "Route Starts with FR ✕" at bounding box center [335, 204] width 125 height 21
click at [387, 203] on div "✕" at bounding box center [385, 205] width 12 height 12
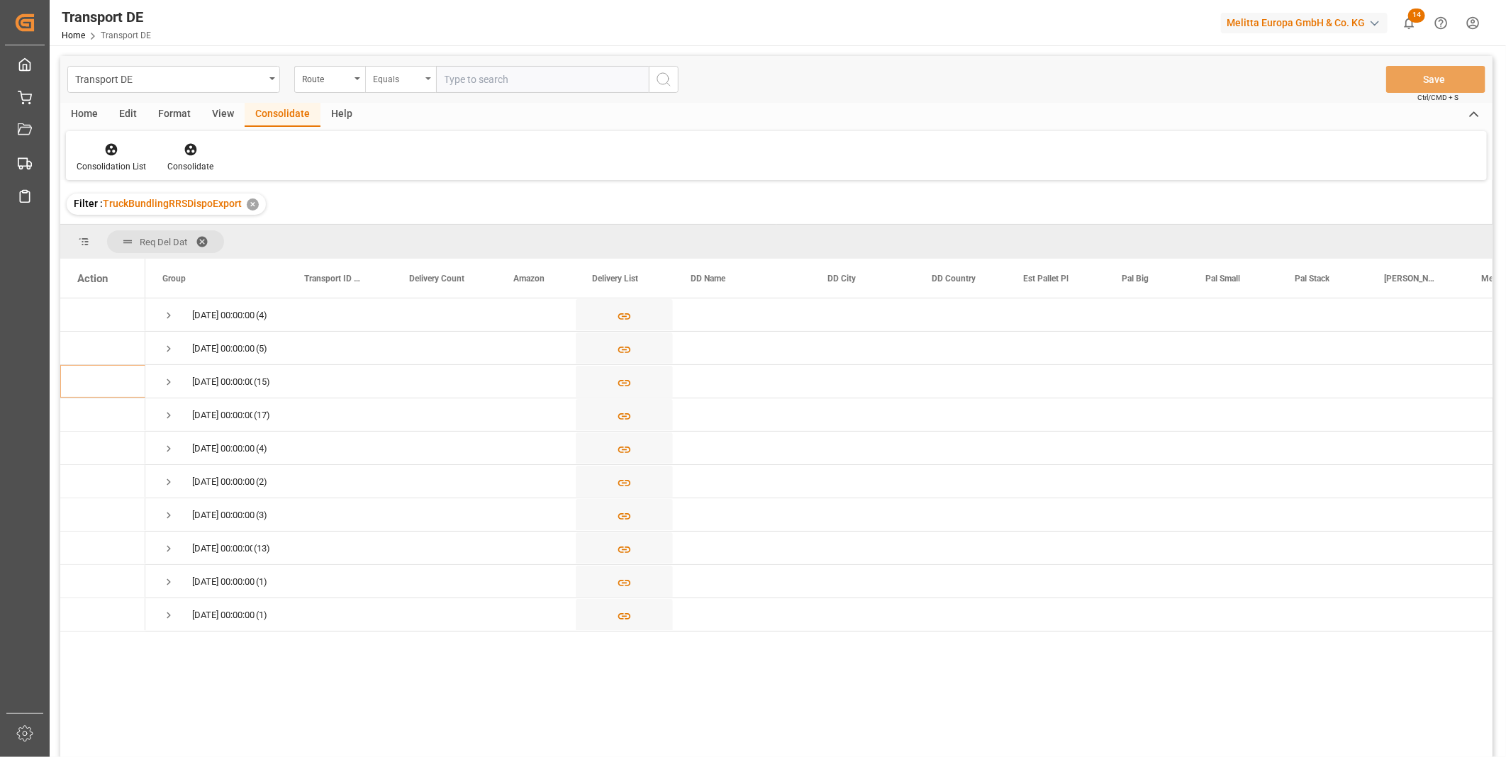
click at [400, 89] on div "Equals" at bounding box center [400, 79] width 71 height 27
click at [401, 225] on div "Starts with" at bounding box center [471, 234] width 211 height 30
type input "AT"
click at [664, 75] on icon "search button" at bounding box center [663, 79] width 17 height 17
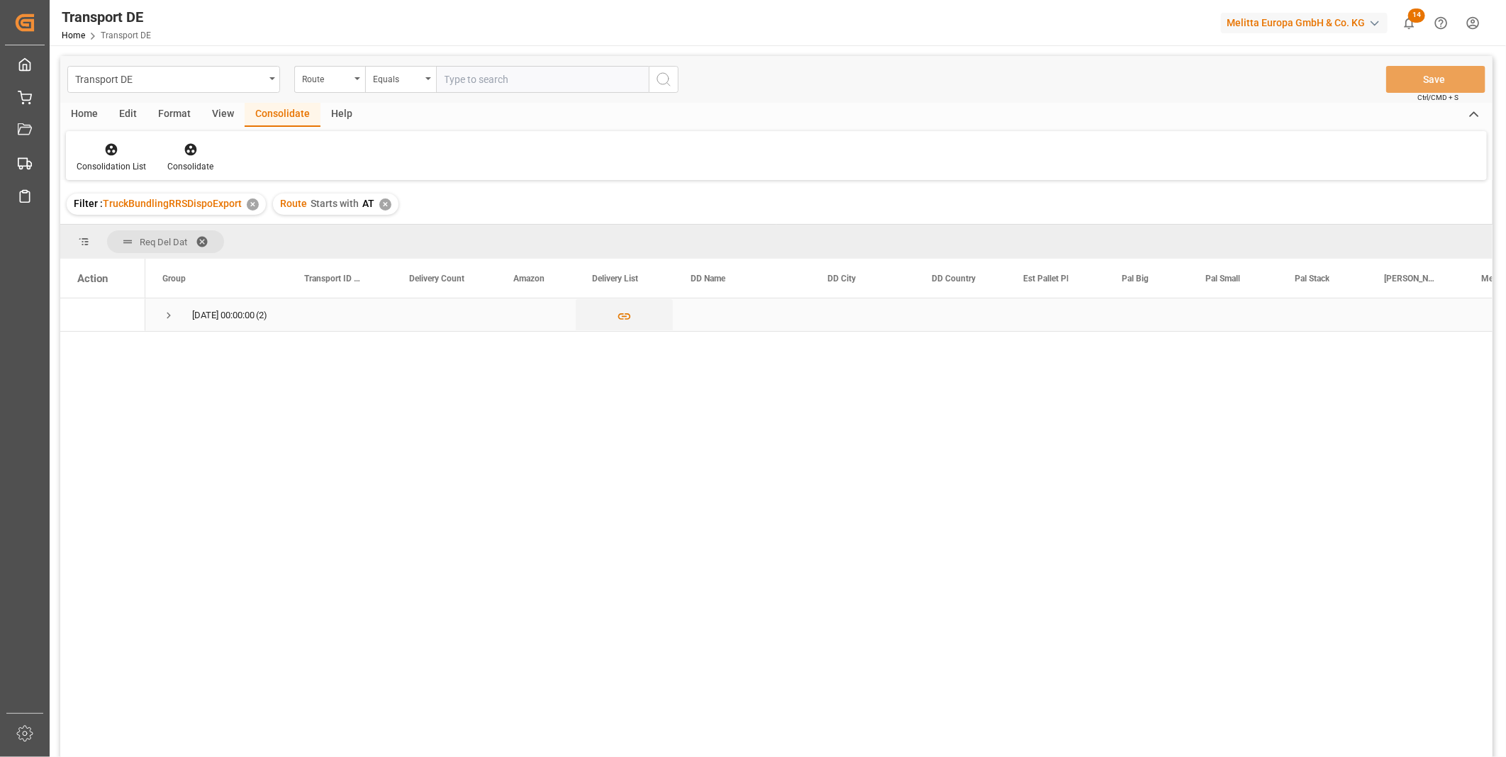
click at [157, 331] on div "[DATE] 00:00:00 (2)" at bounding box center [912, 314] width 1534 height 33
click at [171, 317] on span "Press SPACE to select this row." at bounding box center [168, 315] width 13 height 13
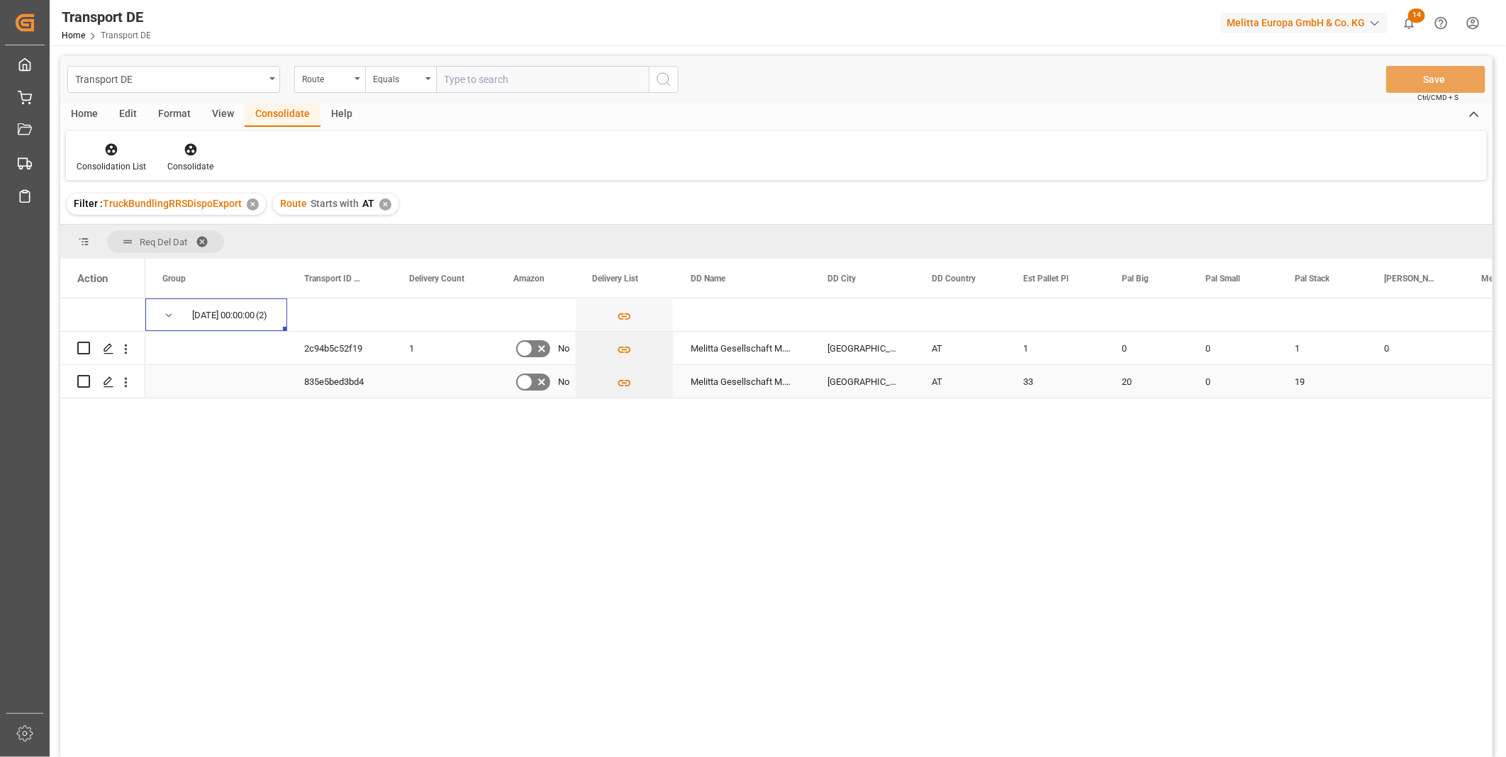
click at [90, 383] on div "Press SPACE to select this row." at bounding box center [102, 381] width 51 height 31
click at [82, 346] on input "Press Space to toggle row selection (unchecked)" at bounding box center [83, 348] width 13 height 13
checkbox input "true"
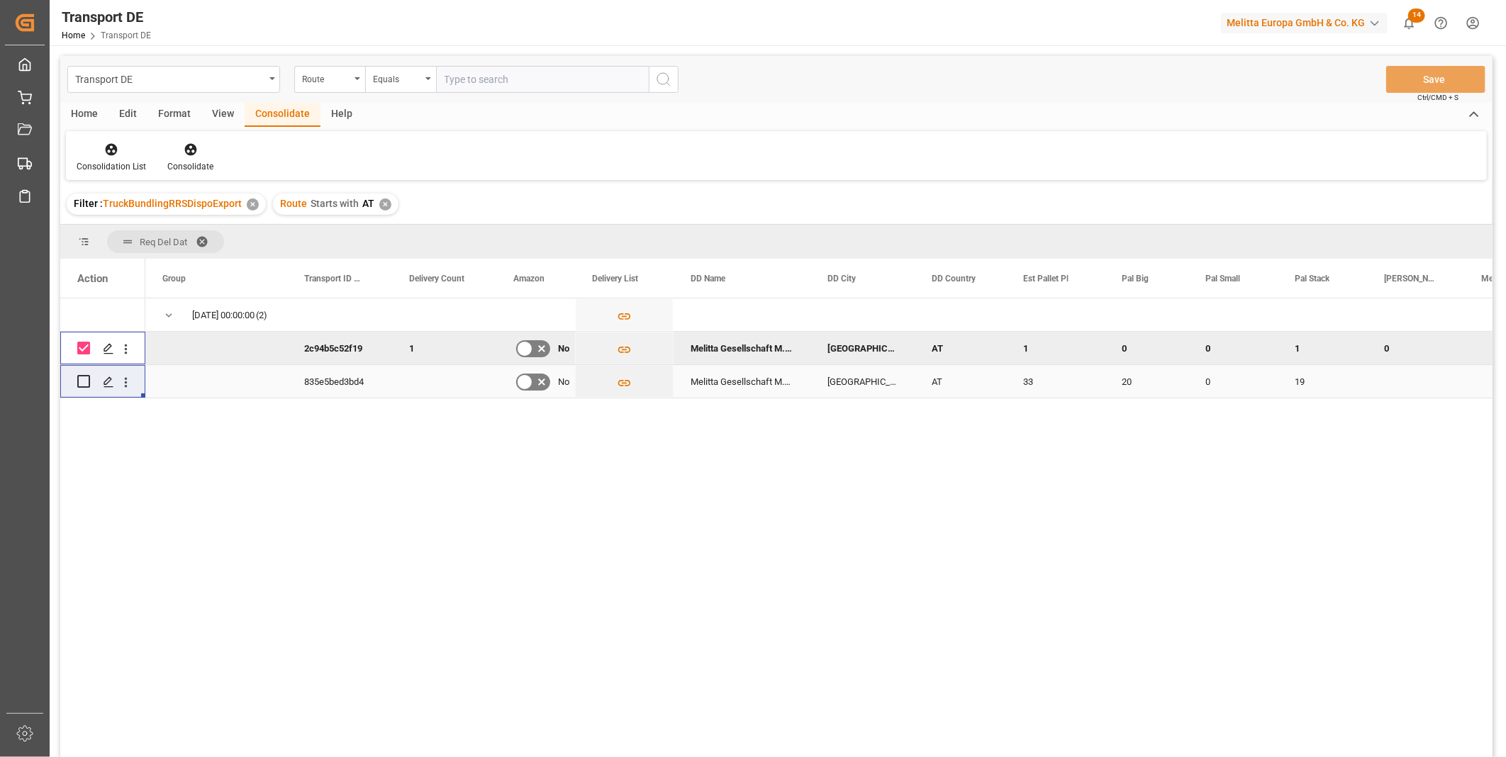
click at [81, 384] on input "Press Space to toggle row selection (unchecked)" at bounding box center [83, 381] width 13 height 13
checkbox input "true"
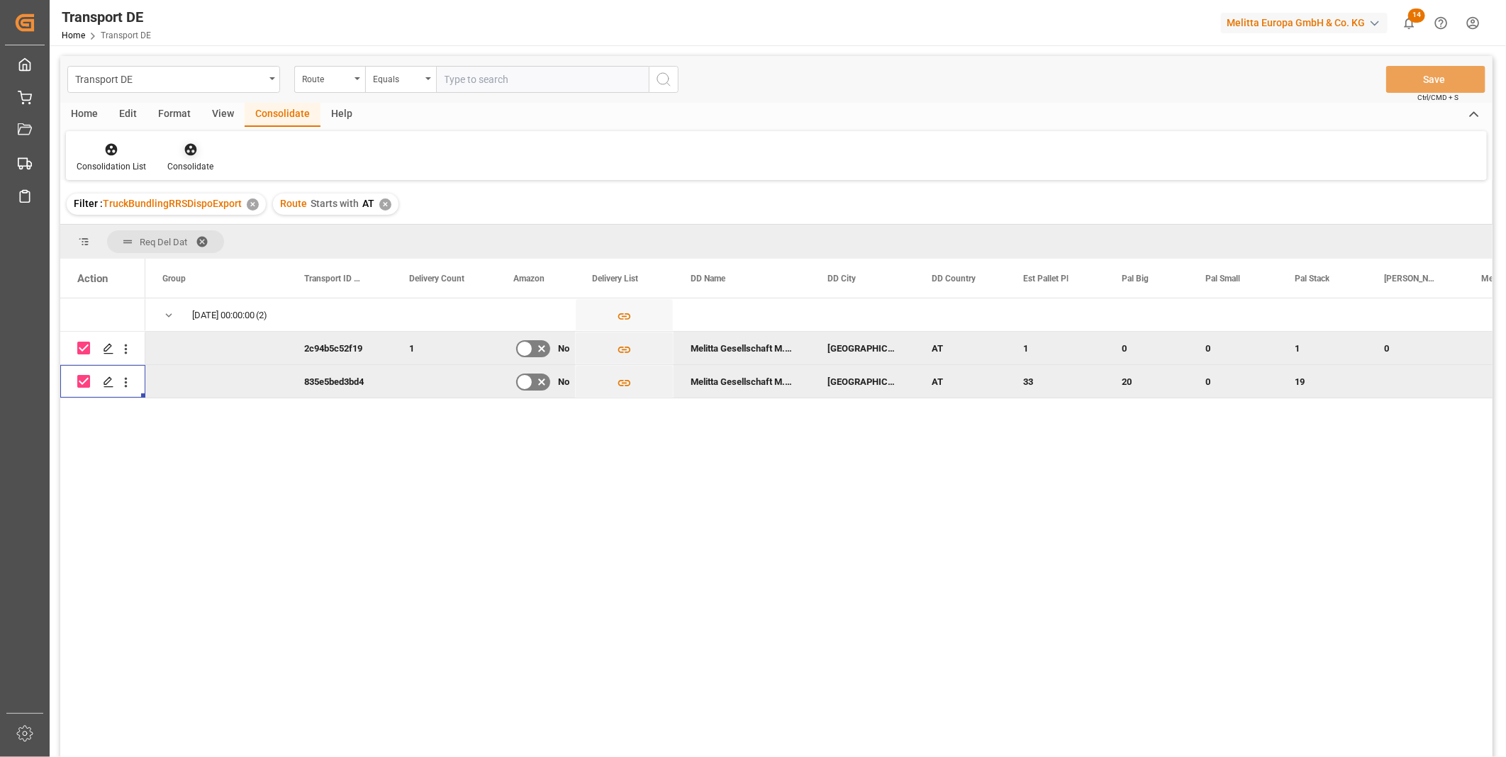
click at [195, 153] on icon at bounding box center [191, 149] width 14 height 14
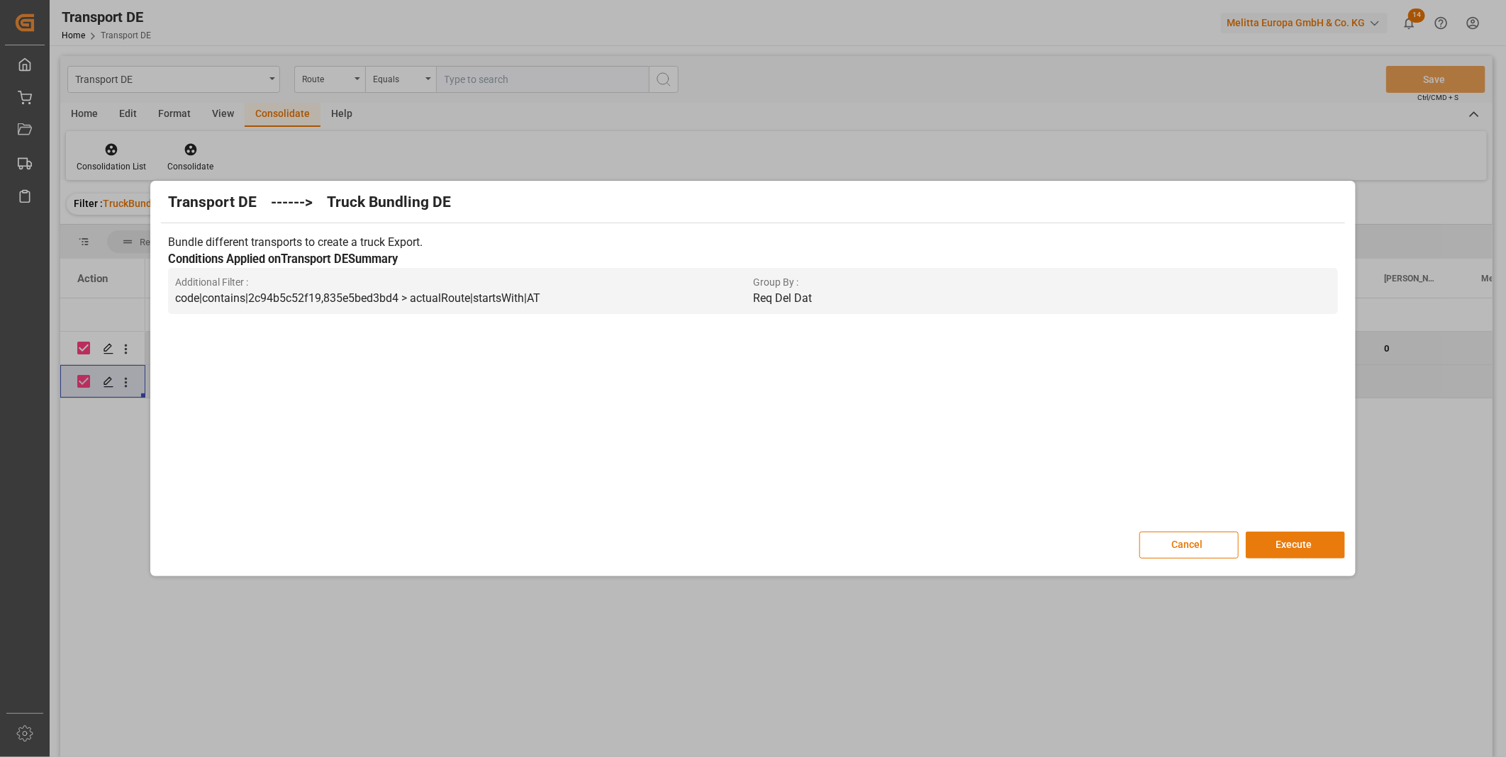
click at [1324, 541] on button "Execute" at bounding box center [1295, 545] width 99 height 27
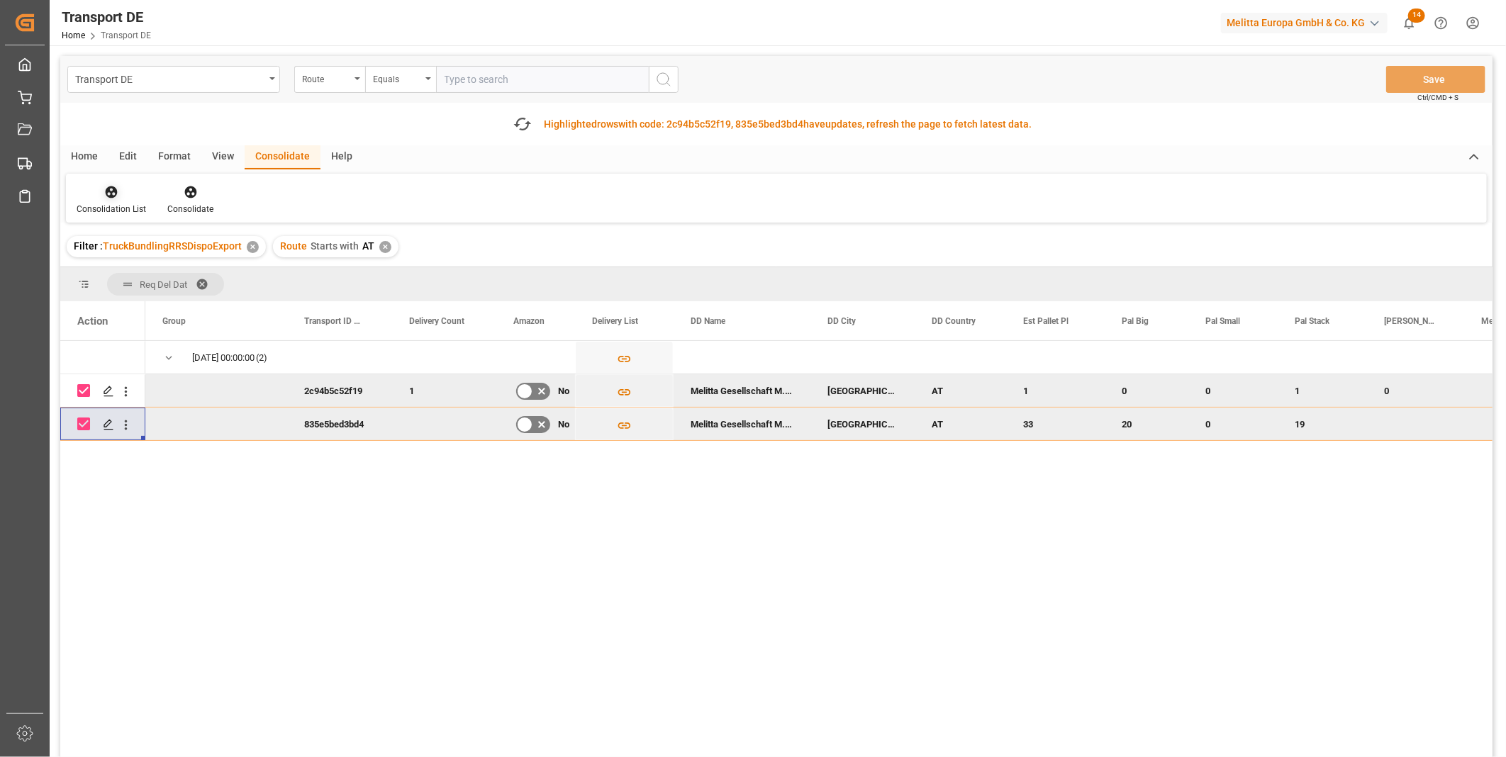
click at [122, 191] on div at bounding box center [111, 191] width 69 height 15
click at [252, 301] on div "Transport DE Route Equals Save Ctrl/CMD + S Fetch latest updates Highlighted ro…" at bounding box center [776, 446] width 1432 height 781
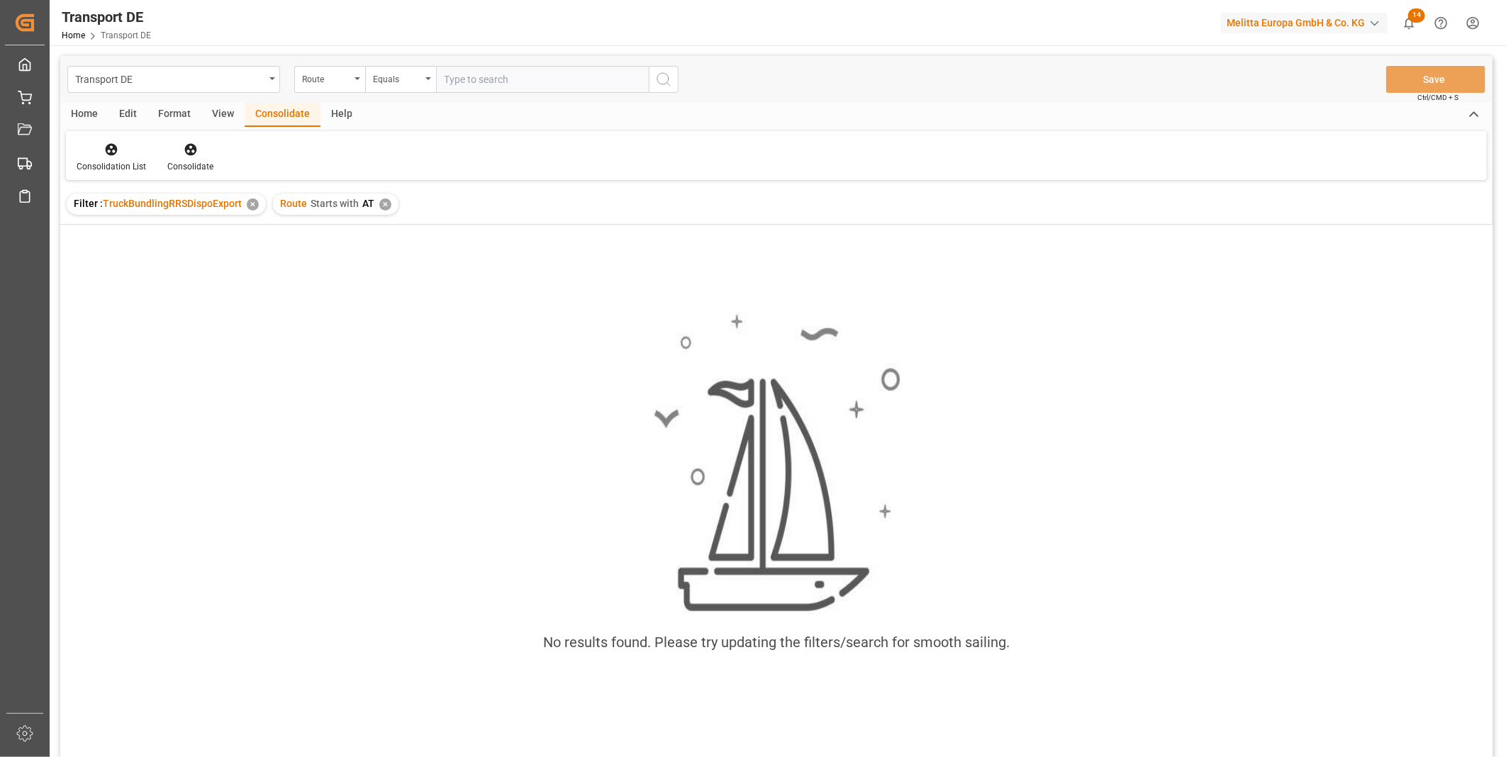
click at [384, 206] on div "✕" at bounding box center [385, 205] width 12 height 12
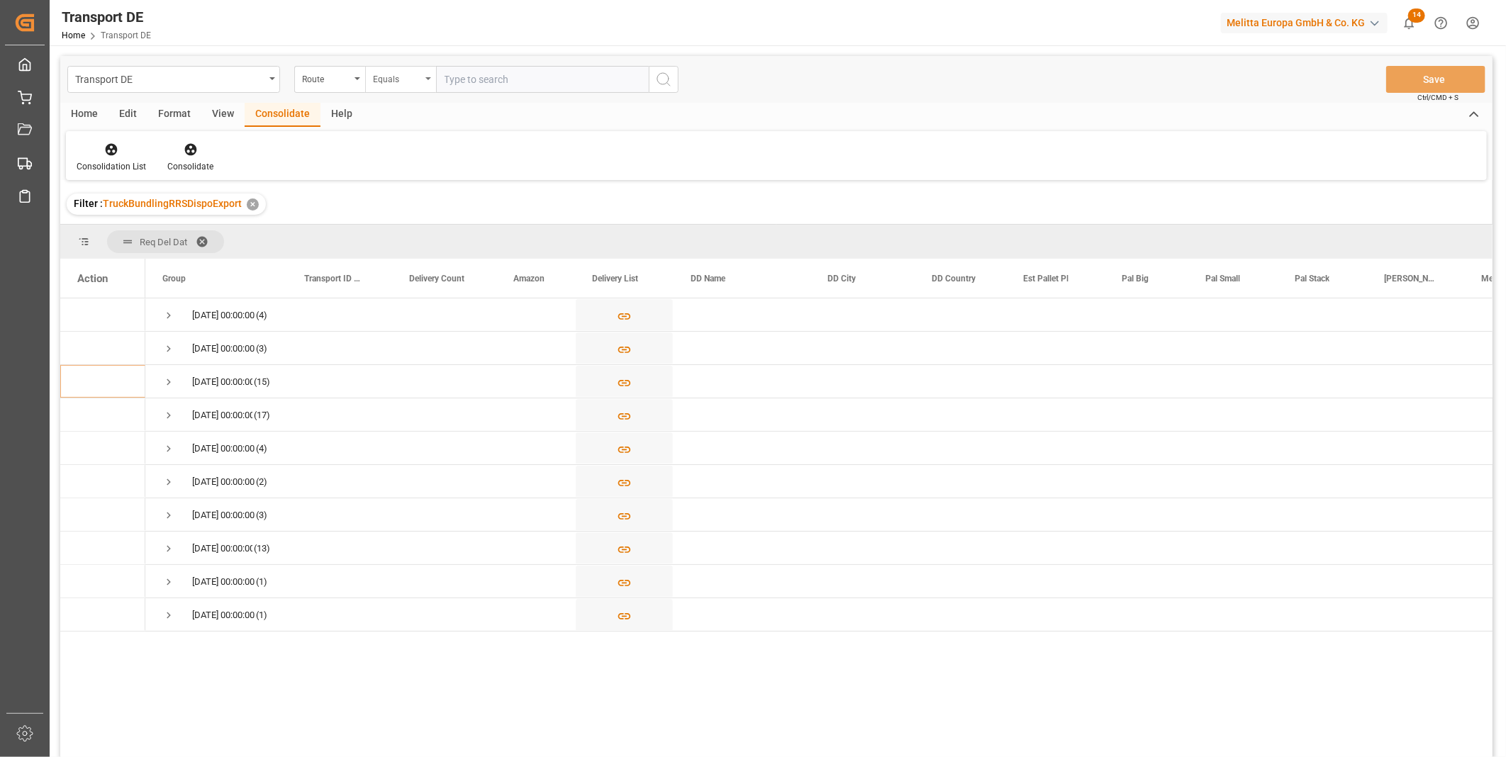
click at [398, 80] on div "Equals" at bounding box center [397, 77] width 48 height 16
click at [426, 235] on div "Starts with" at bounding box center [471, 234] width 211 height 30
type input "SE"
click at [656, 82] on icon "search button" at bounding box center [663, 79] width 17 height 17
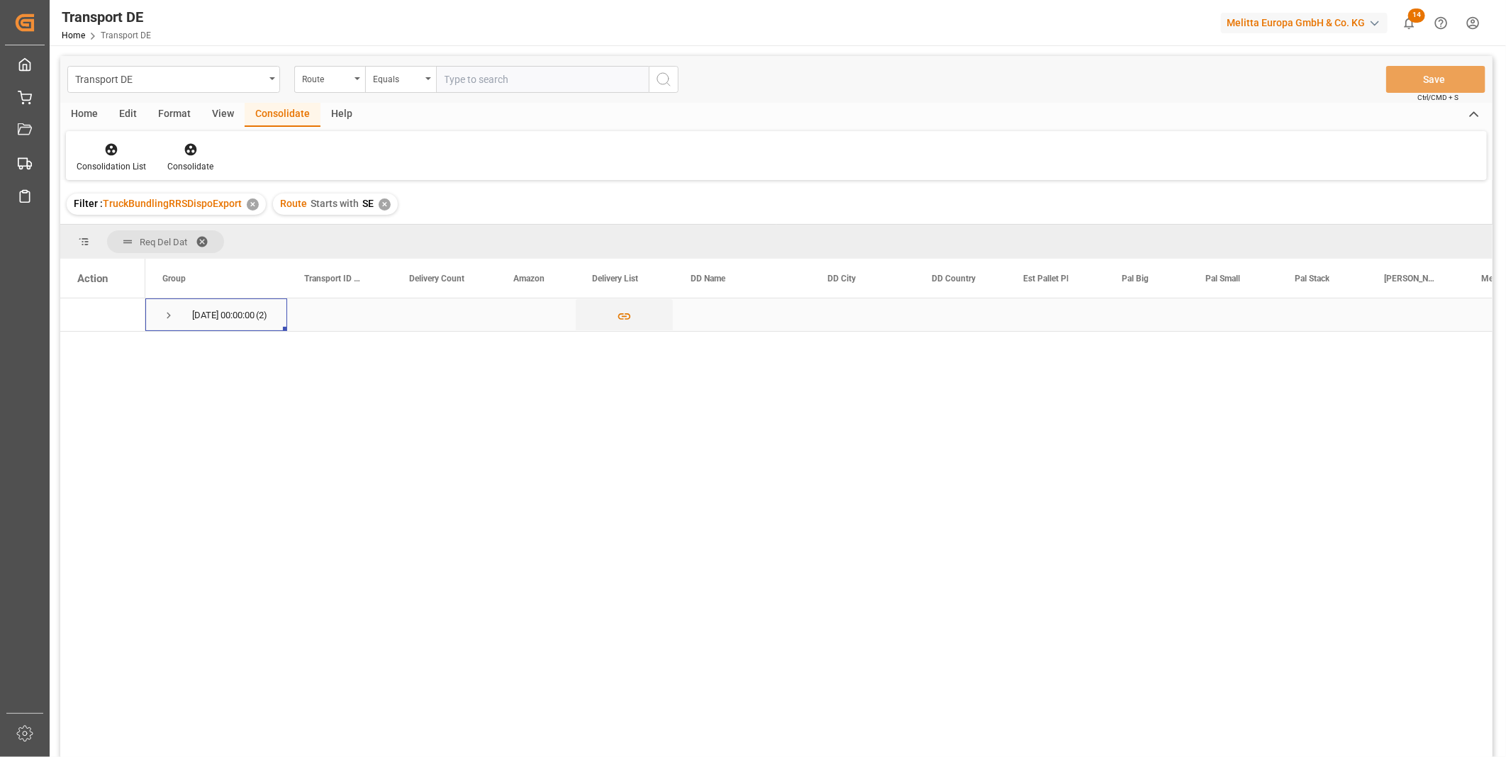
click at [174, 314] on span "Press SPACE to select this row." at bounding box center [168, 315] width 13 height 13
